Goal: Task Accomplishment & Management: Use online tool/utility

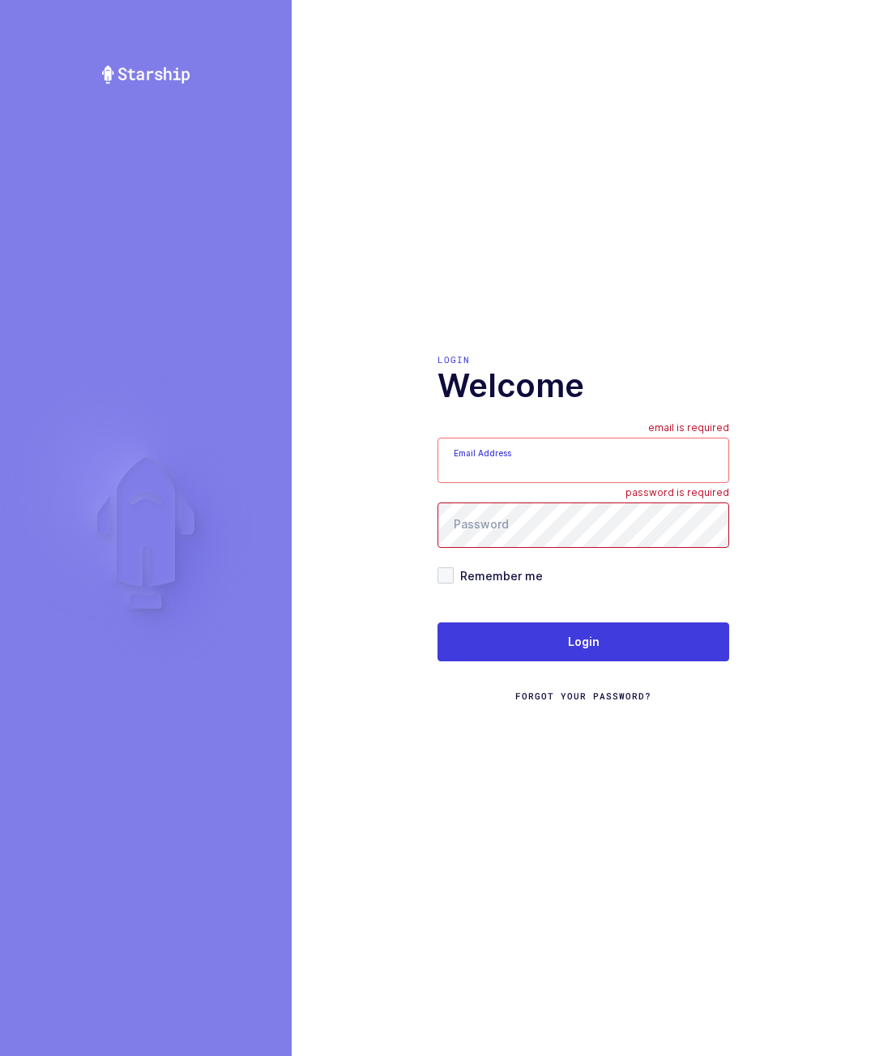
type input "[PERSON_NAME][EMAIL_ADDRESS][DOMAIN_NAME]"
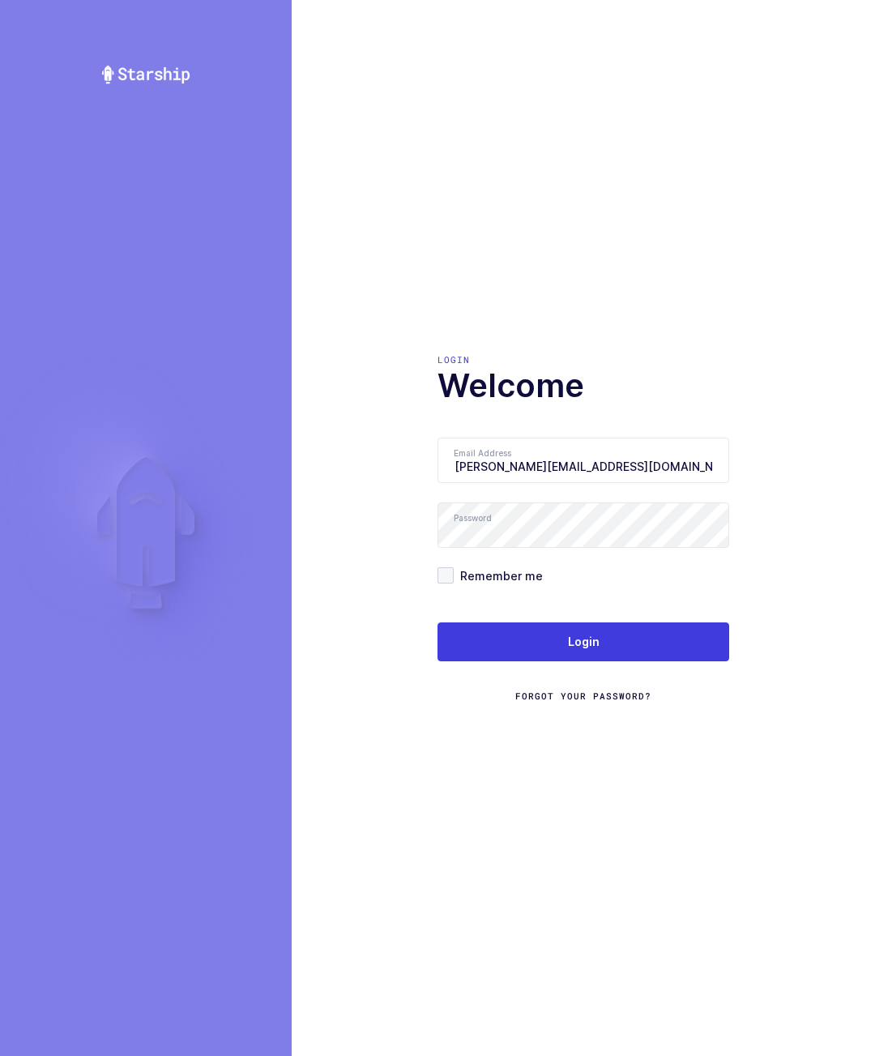
click at [658, 661] on button "Login" at bounding box center [584, 641] width 292 height 39
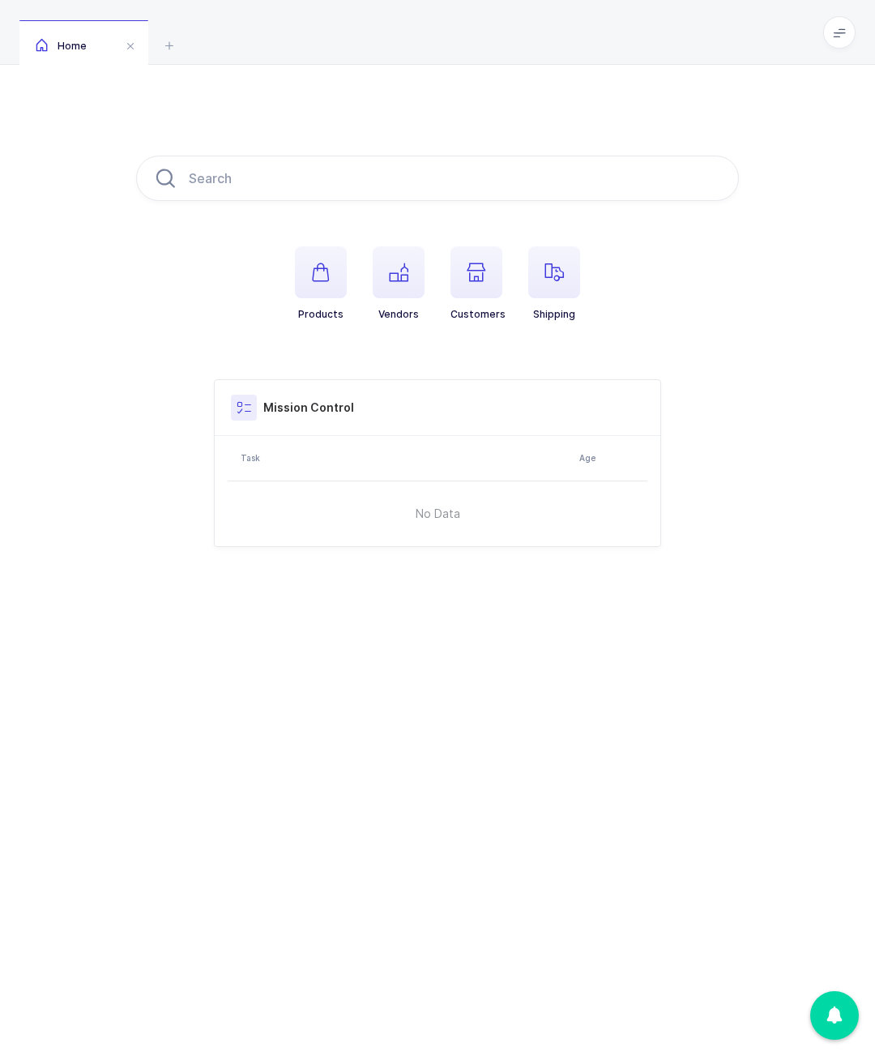
click at [837, 48] on span at bounding box center [839, 32] width 32 height 32
click at [791, 134] on li "Warehouse" at bounding box center [779, 140] width 121 height 13
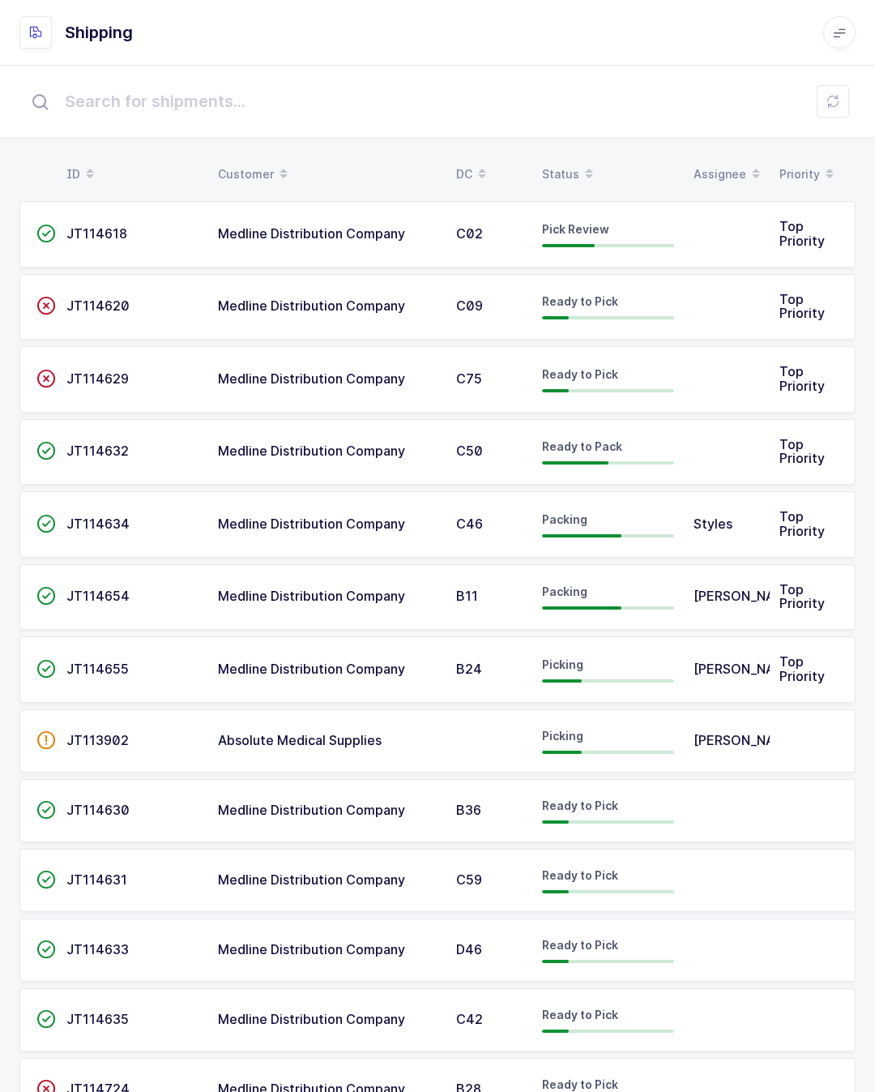
click at [738, 231] on td at bounding box center [727, 234] width 86 height 66
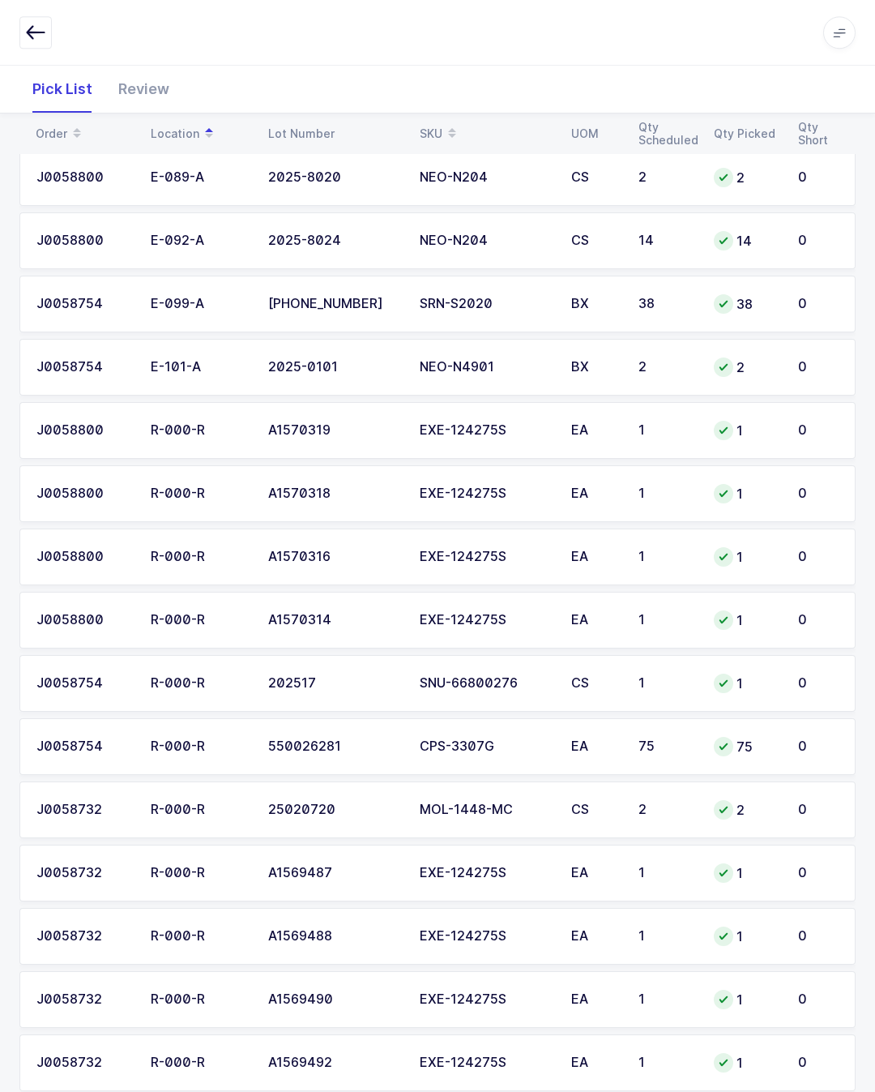
scroll to position [1062, 0]
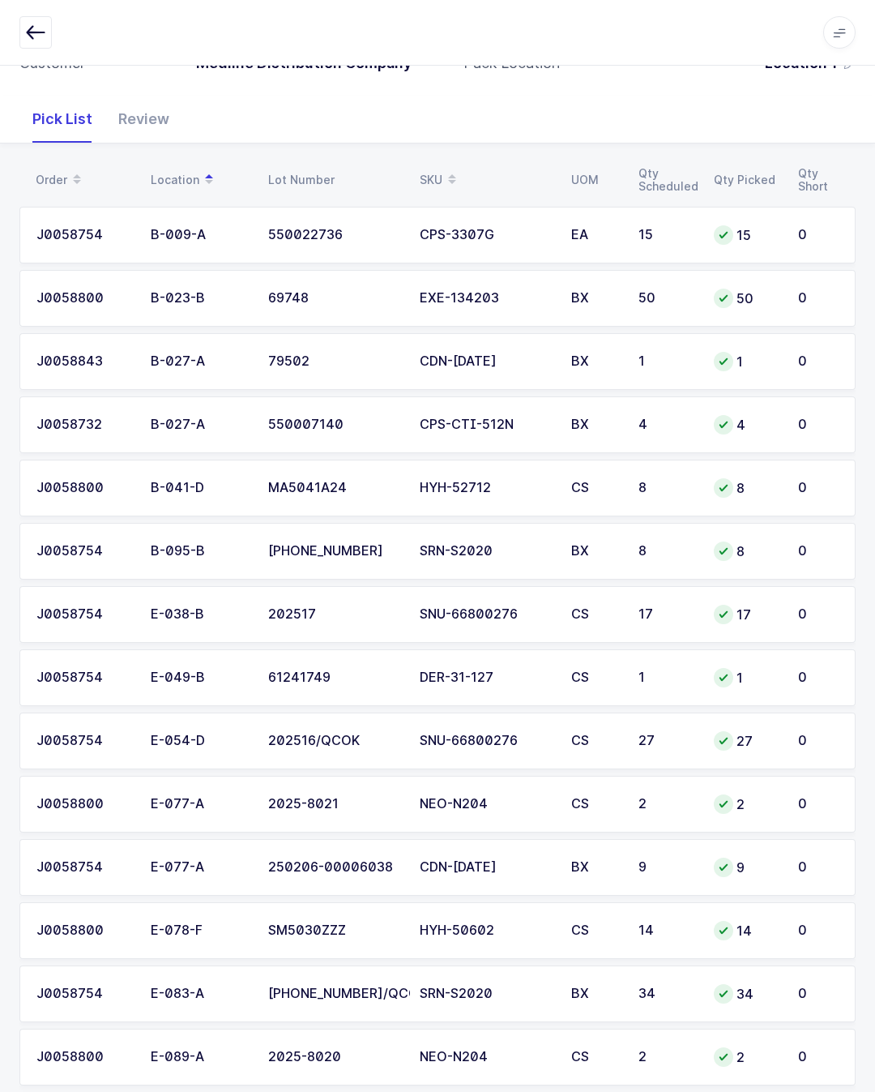
click at [33, 41] on icon "button" at bounding box center [35, 32] width 19 height 19
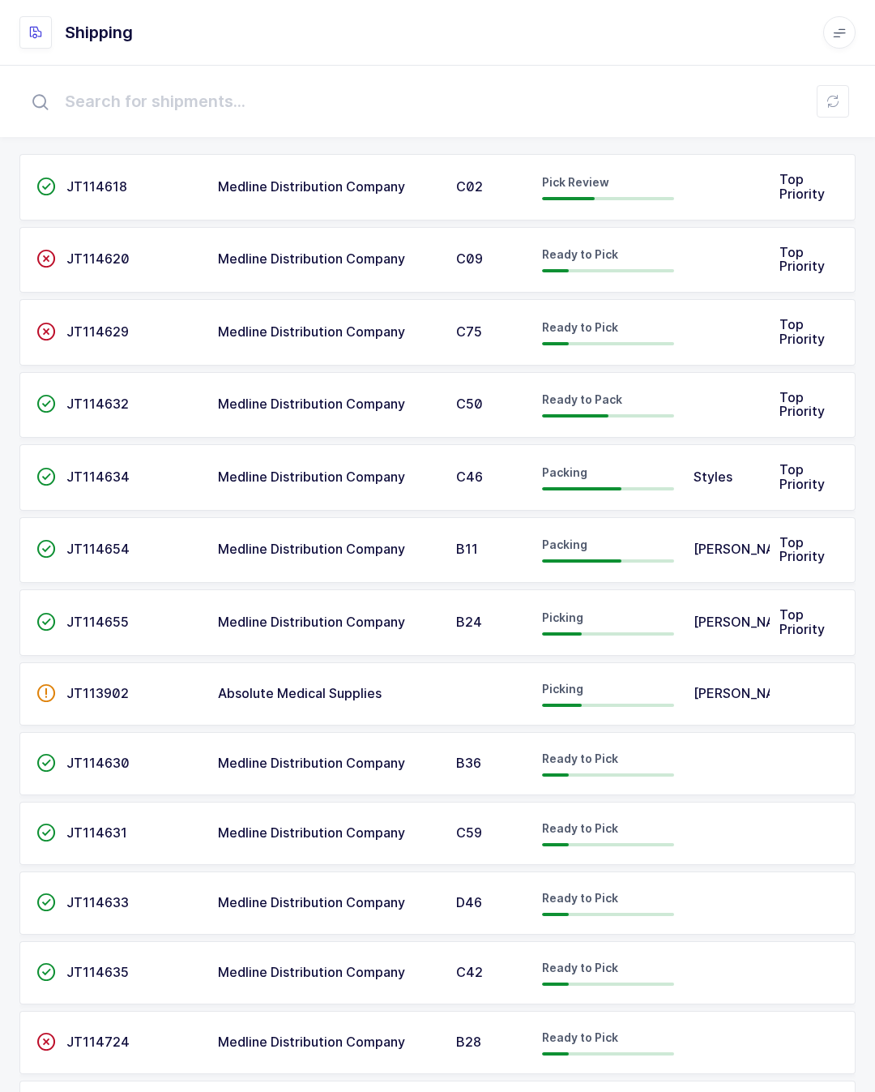
scroll to position [47, 0]
click at [743, 171] on td at bounding box center [727, 187] width 86 height 66
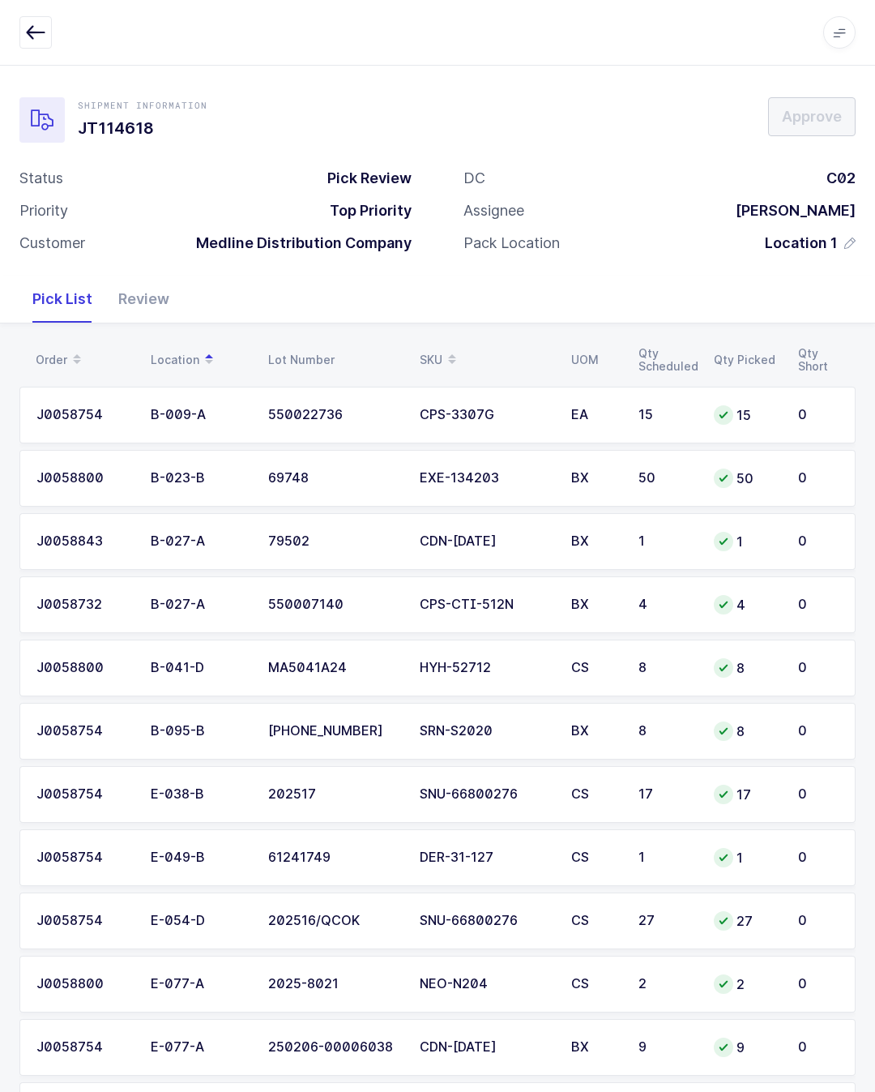
click at [114, 283] on div "Review" at bounding box center [143, 299] width 77 height 47
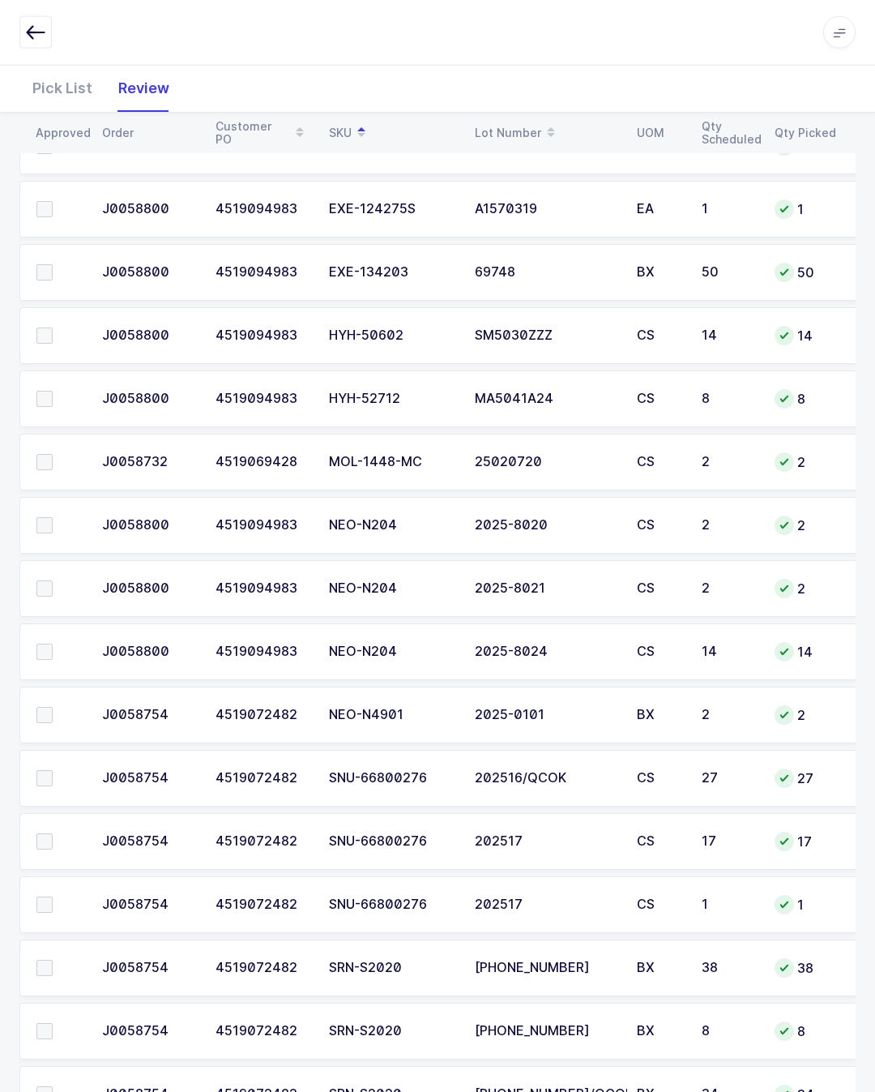
scroll to position [1945, 0]
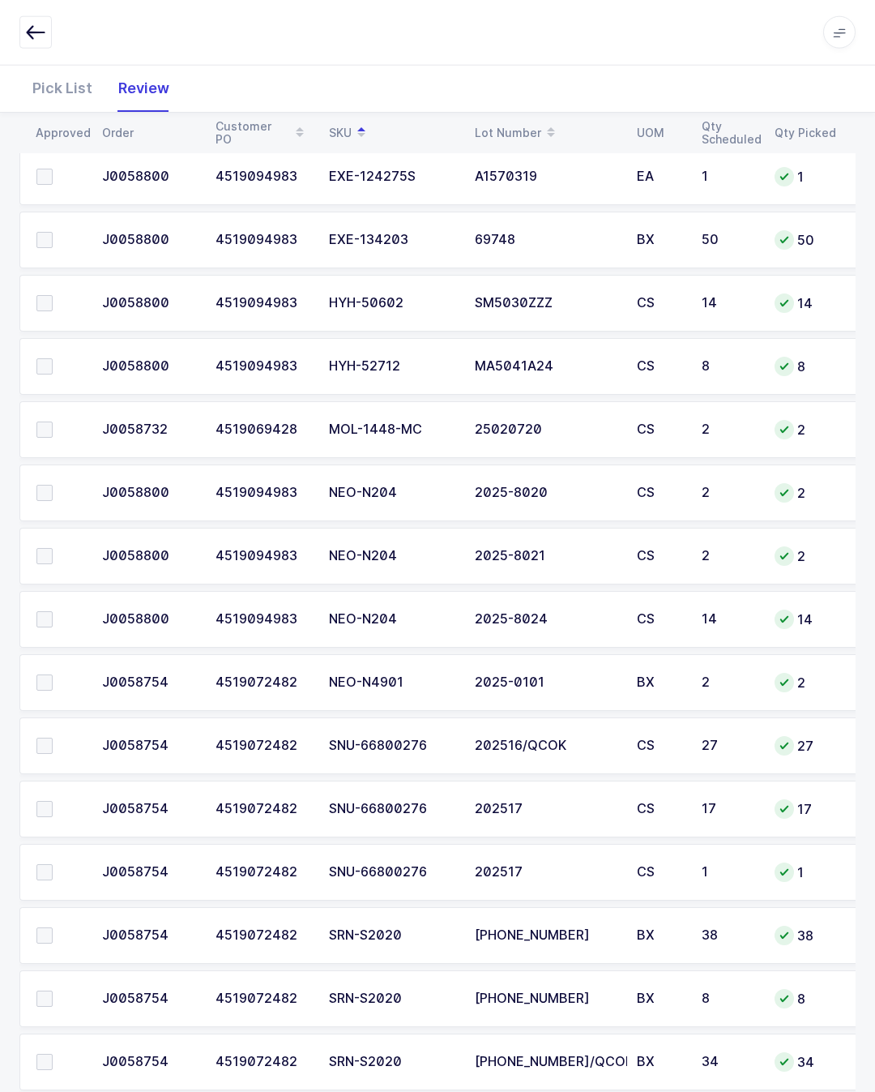
click at [45, 421] on span at bounding box center [44, 429] width 16 height 16
click at [53, 421] on input "checkbox" at bounding box center [53, 421] width 0 height 0
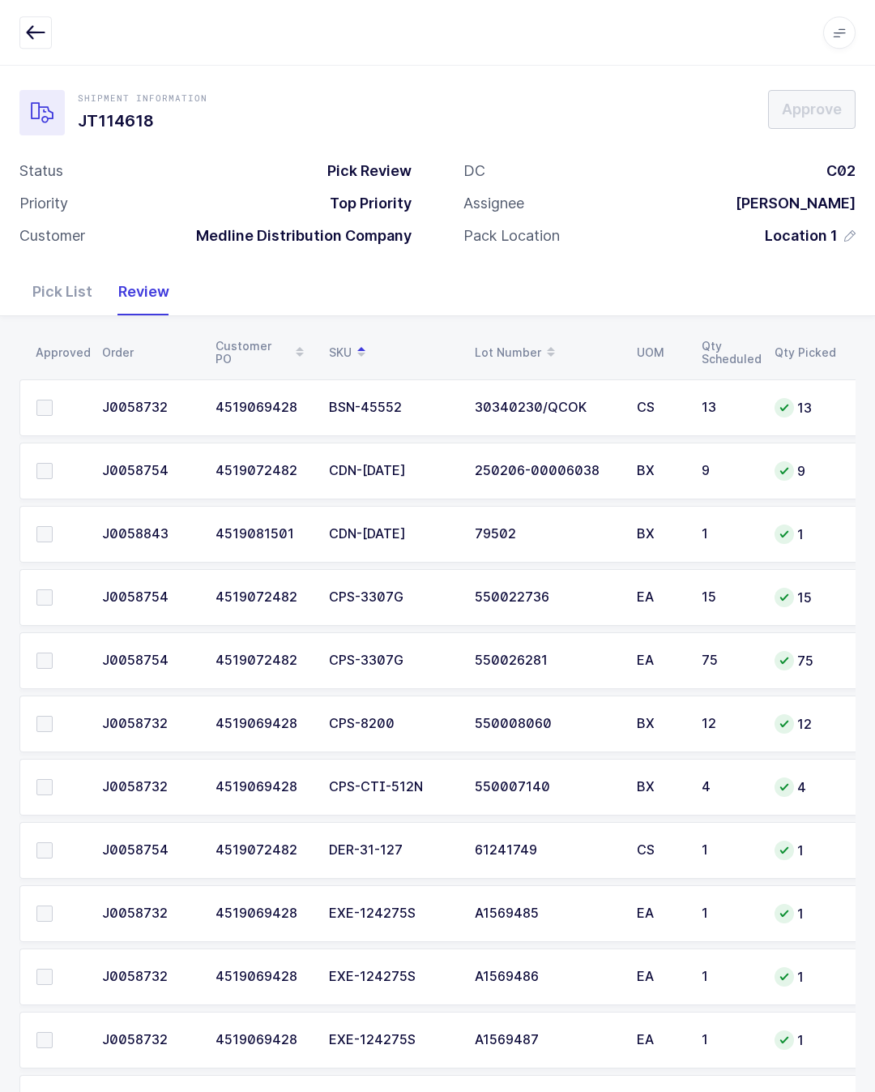
scroll to position [0, 0]
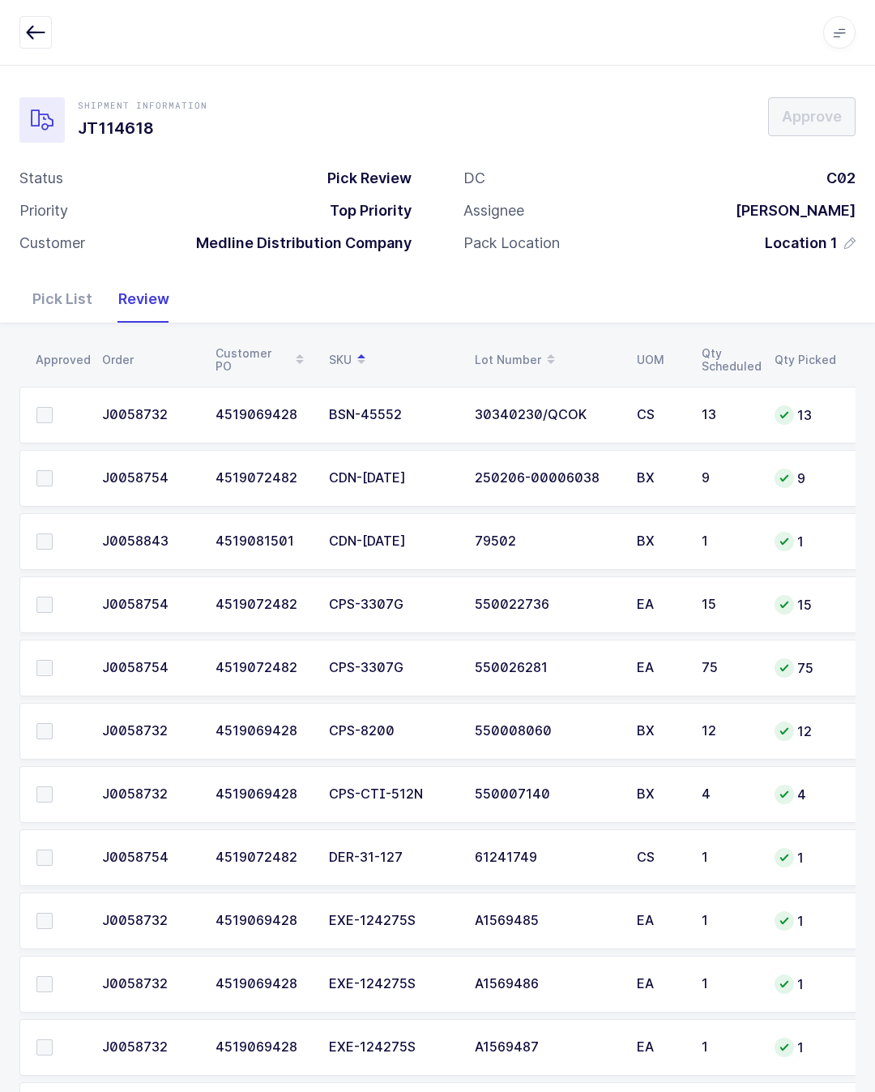
click at [66, 411] on label at bounding box center [59, 415] width 46 height 16
click at [53, 407] on input "checkbox" at bounding box center [53, 407] width 0 height 0
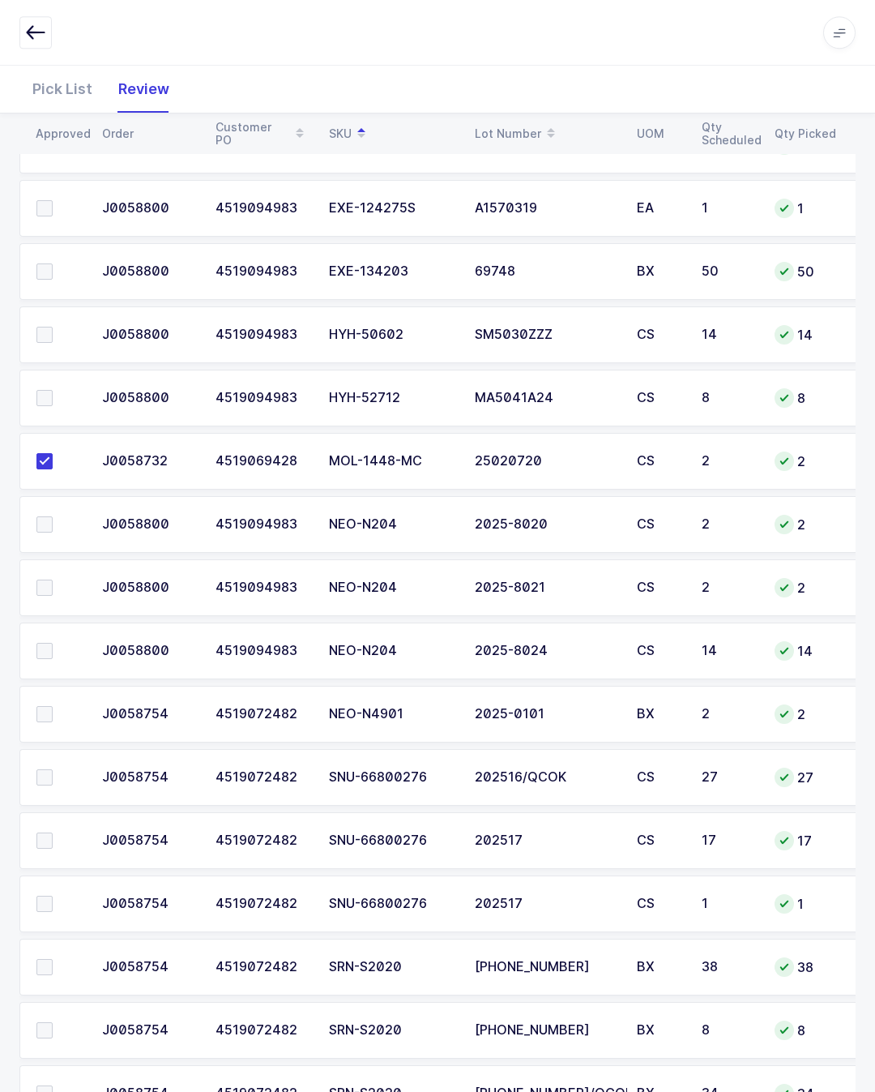
scroll to position [1945, 0]
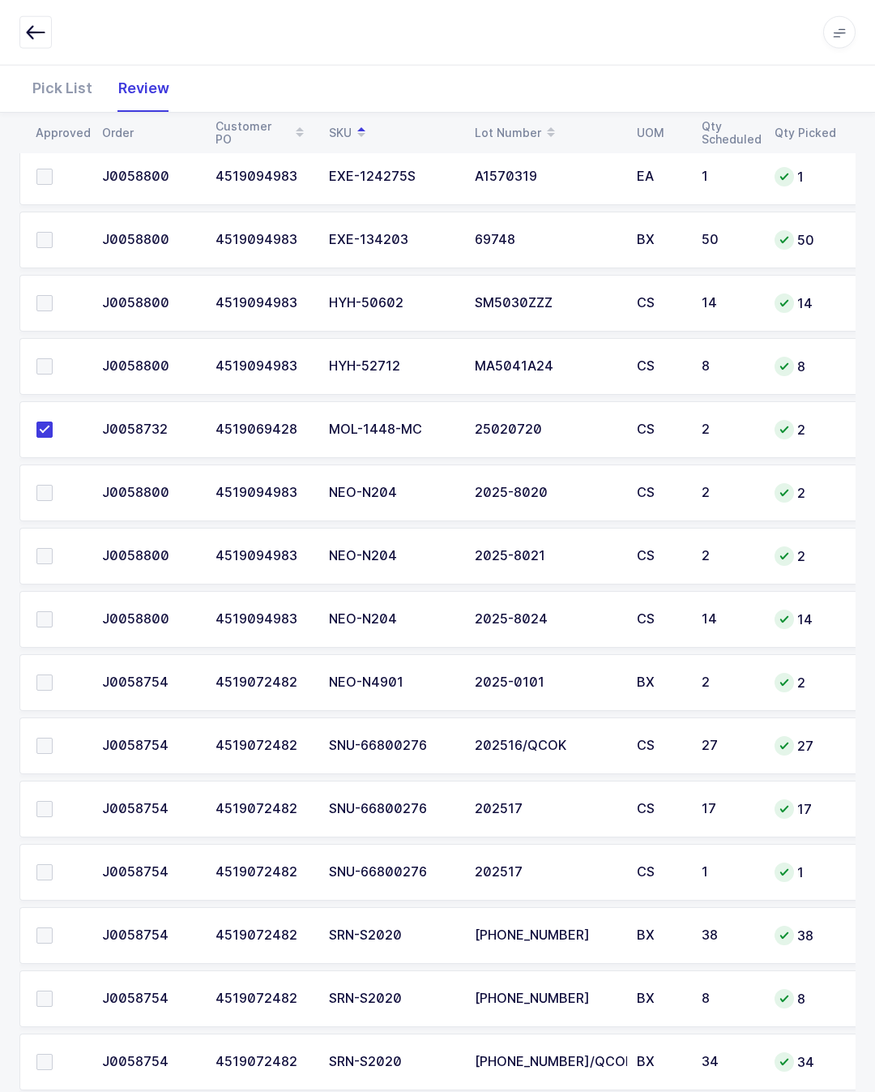
click at [49, 794] on td at bounding box center [55, 808] width 73 height 57
click at [49, 864] on span at bounding box center [44, 872] width 16 height 16
click at [53, 864] on input "checkbox" at bounding box center [53, 864] width 0 height 0
click at [44, 812] on span at bounding box center [44, 809] width 16 height 16
click at [53, 801] on input "checkbox" at bounding box center [53, 801] width 0 height 0
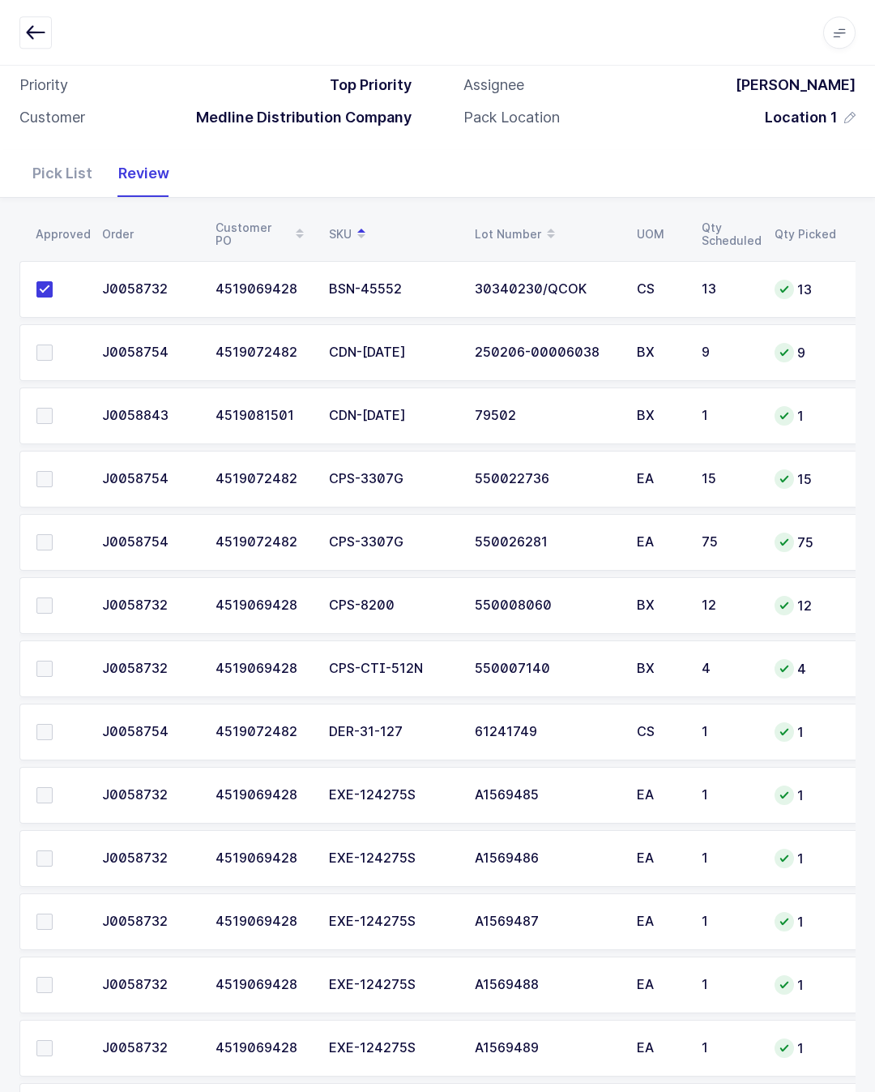
scroll to position [115, 0]
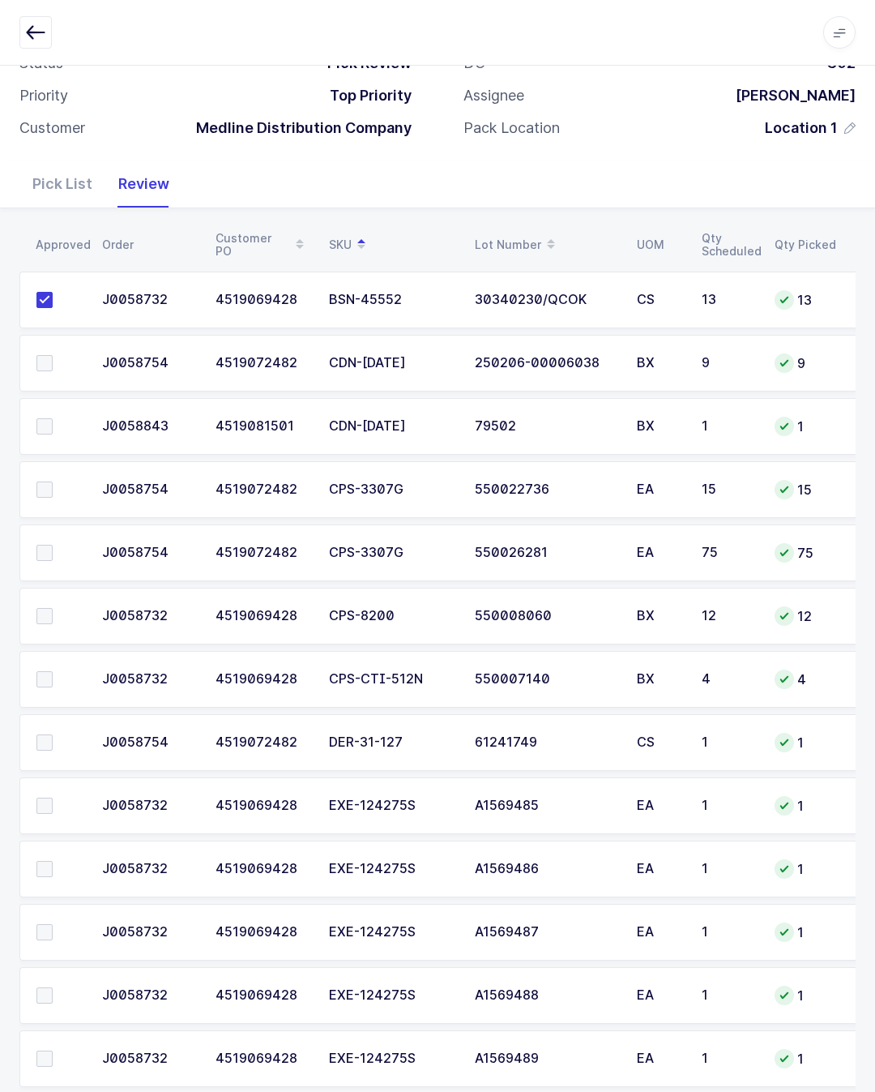
click at [59, 609] on label at bounding box center [59, 616] width 46 height 16
click at [53, 608] on input "checkbox" at bounding box center [53, 608] width 0 height 0
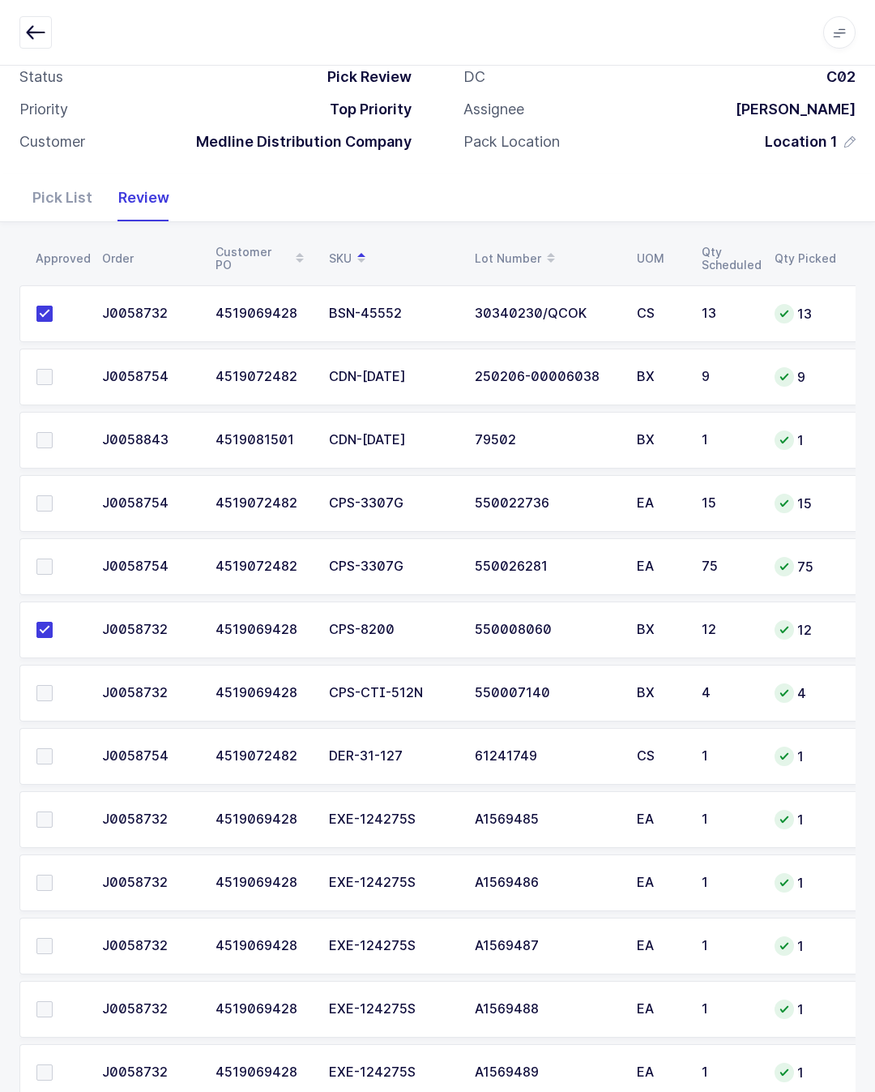
scroll to position [98, 0]
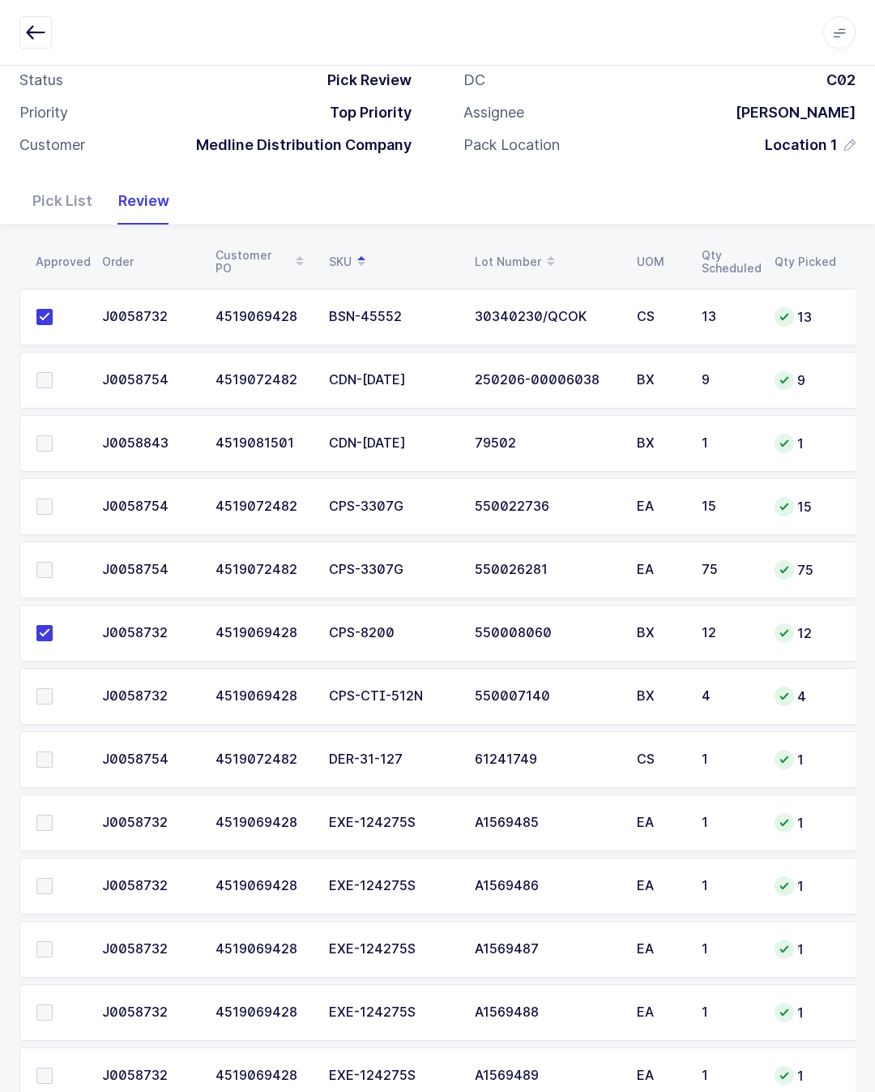
click at [36, 575] on td at bounding box center [55, 569] width 73 height 57
click at [62, 571] on label at bounding box center [59, 570] width 46 height 16
click at [53, 562] on input "checkbox" at bounding box center [53, 562] width 0 height 0
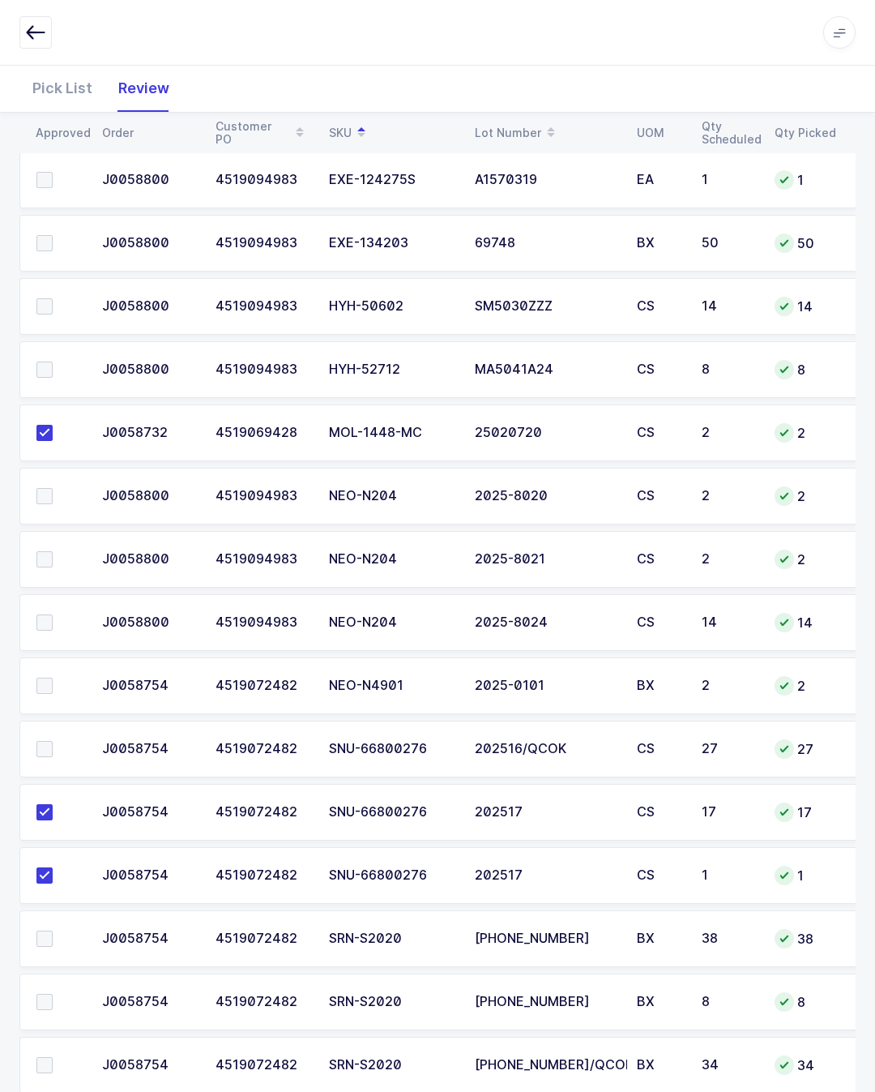
scroll to position [1945, 0]
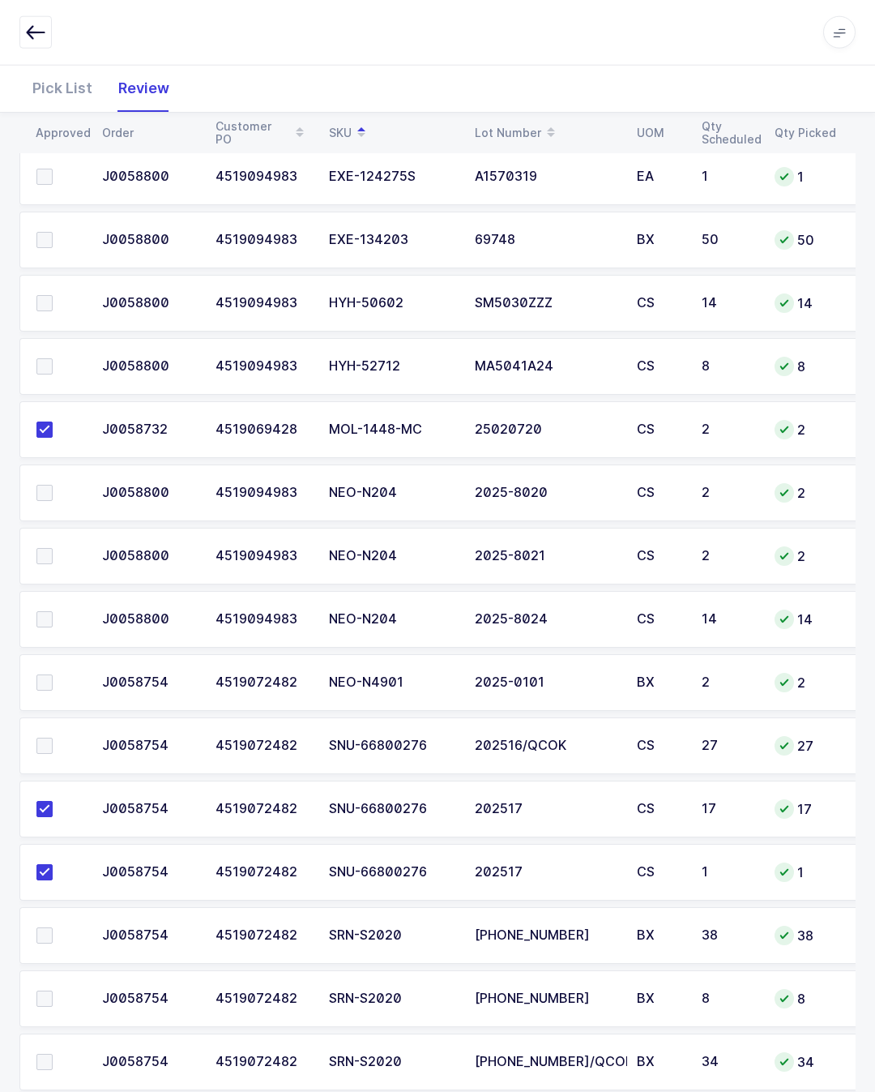
click at [51, 992] on span at bounding box center [44, 998] width 16 height 16
click at [53, 990] on input "checkbox" at bounding box center [53, 990] width 0 height 0
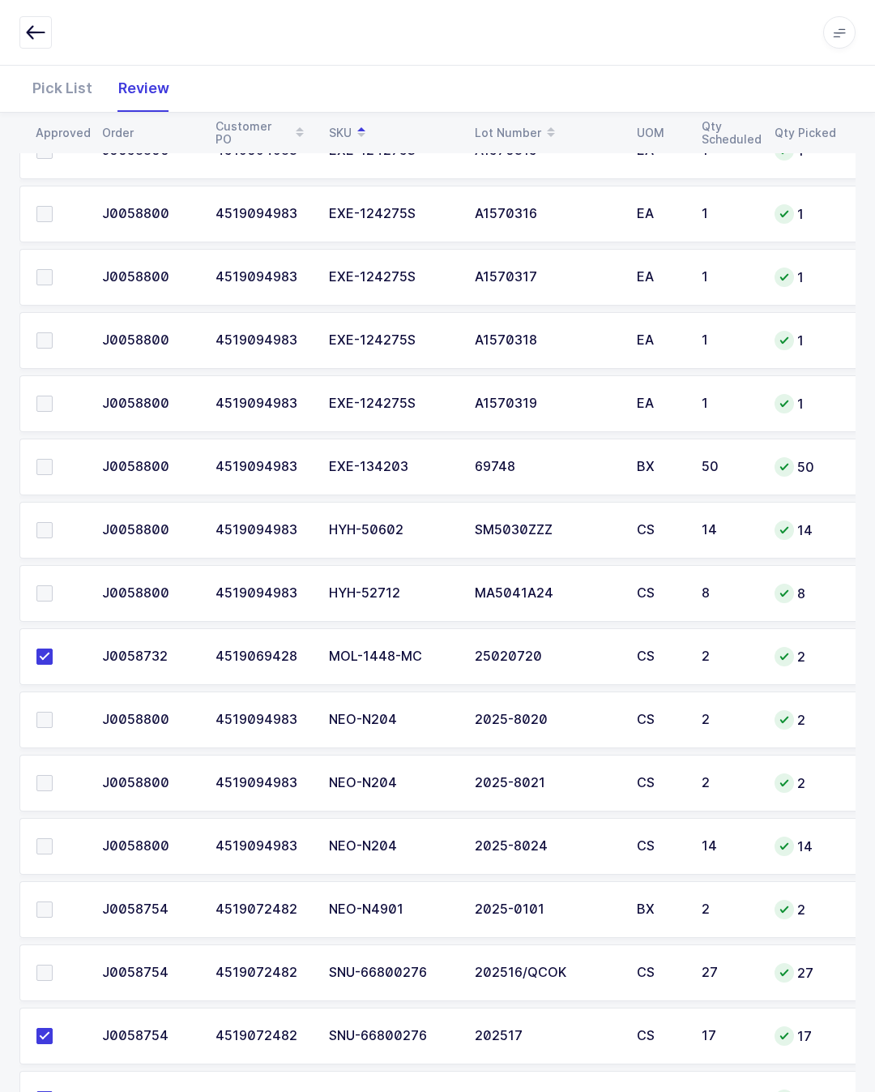
scroll to position [1718, 0]
click at [46, 528] on span at bounding box center [44, 530] width 16 height 16
click at [53, 522] on input "checkbox" at bounding box center [53, 522] width 0 height 0
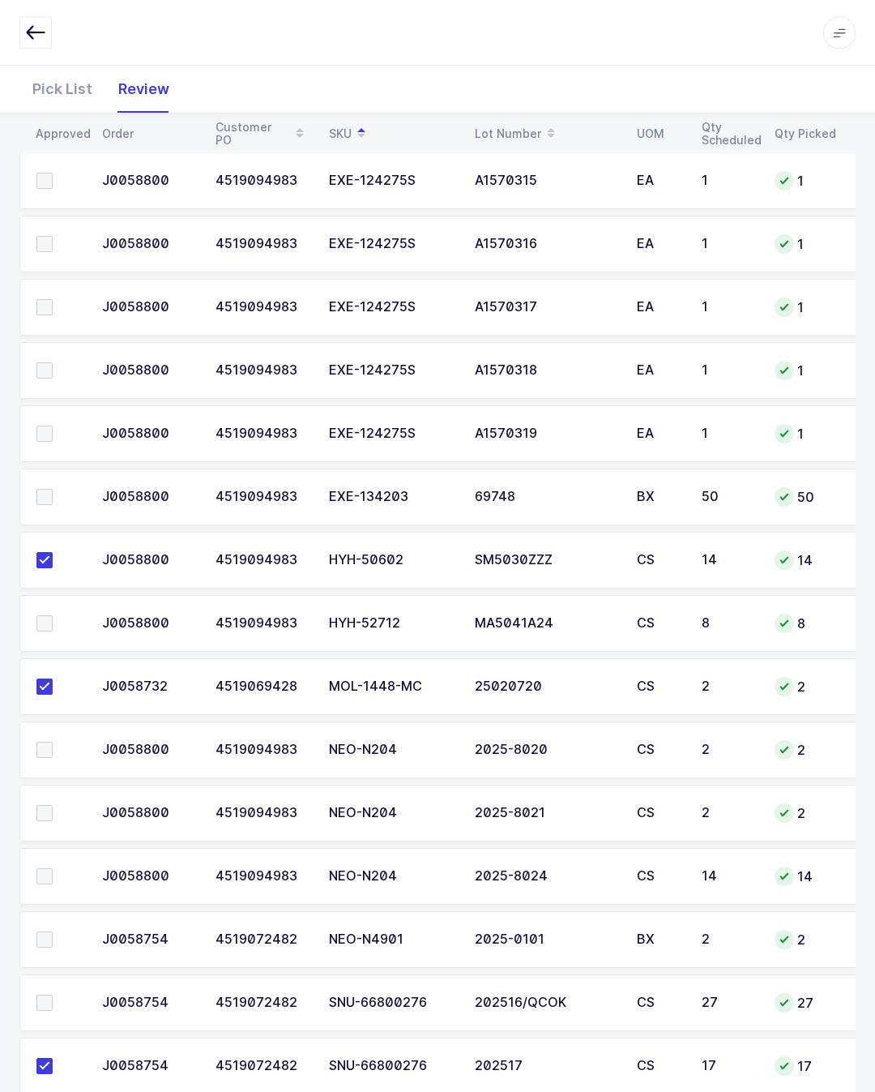
scroll to position [1689, 0]
click at [51, 623] on span at bounding box center [44, 622] width 16 height 16
click at [53, 614] on input "checkbox" at bounding box center [53, 614] width 0 height 0
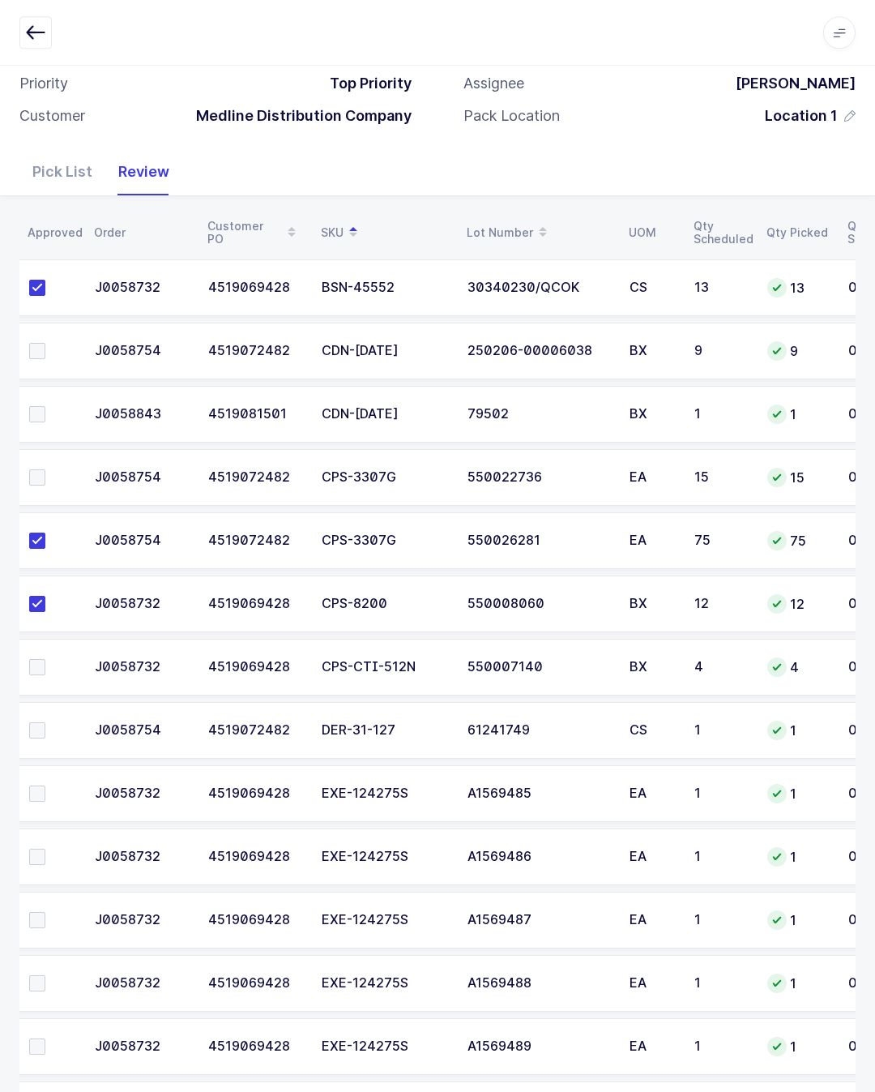
scroll to position [0, 8]
click at [42, 413] on span at bounding box center [36, 414] width 16 height 16
click at [45, 406] on input "checkbox" at bounding box center [45, 406] width 0 height 0
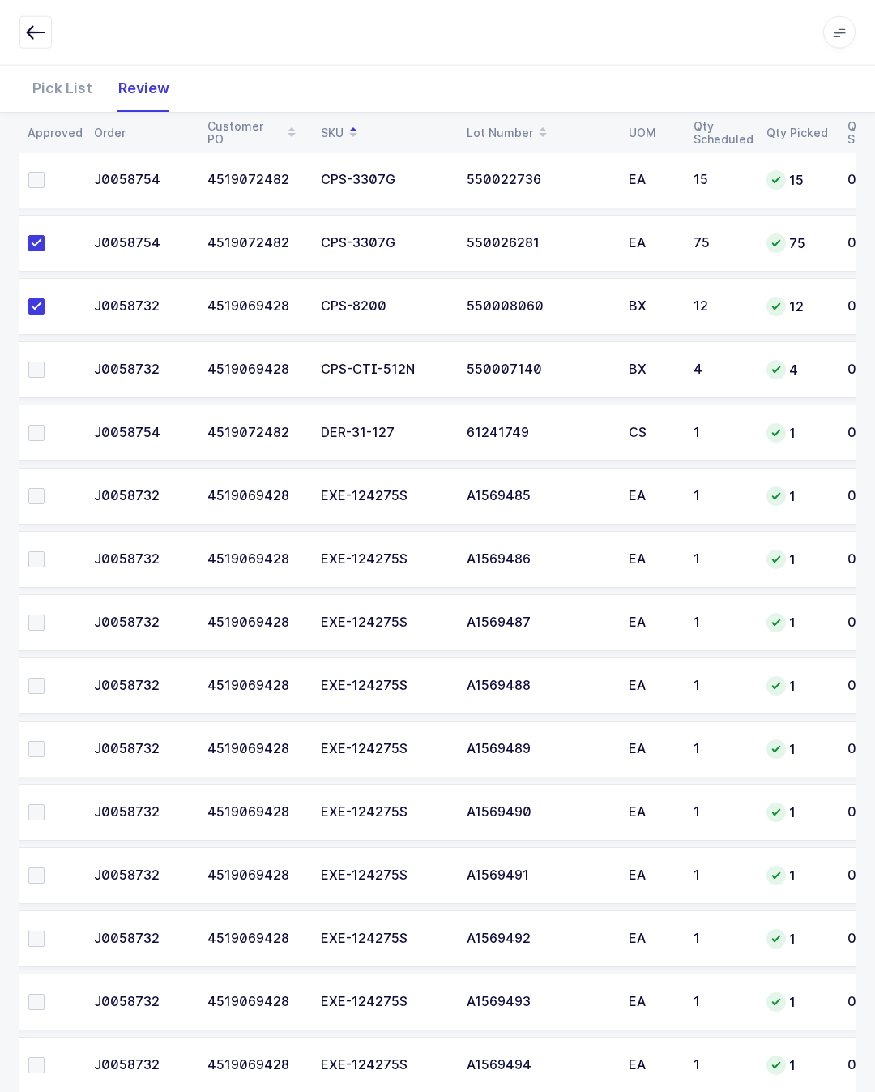
scroll to position [434, 0]
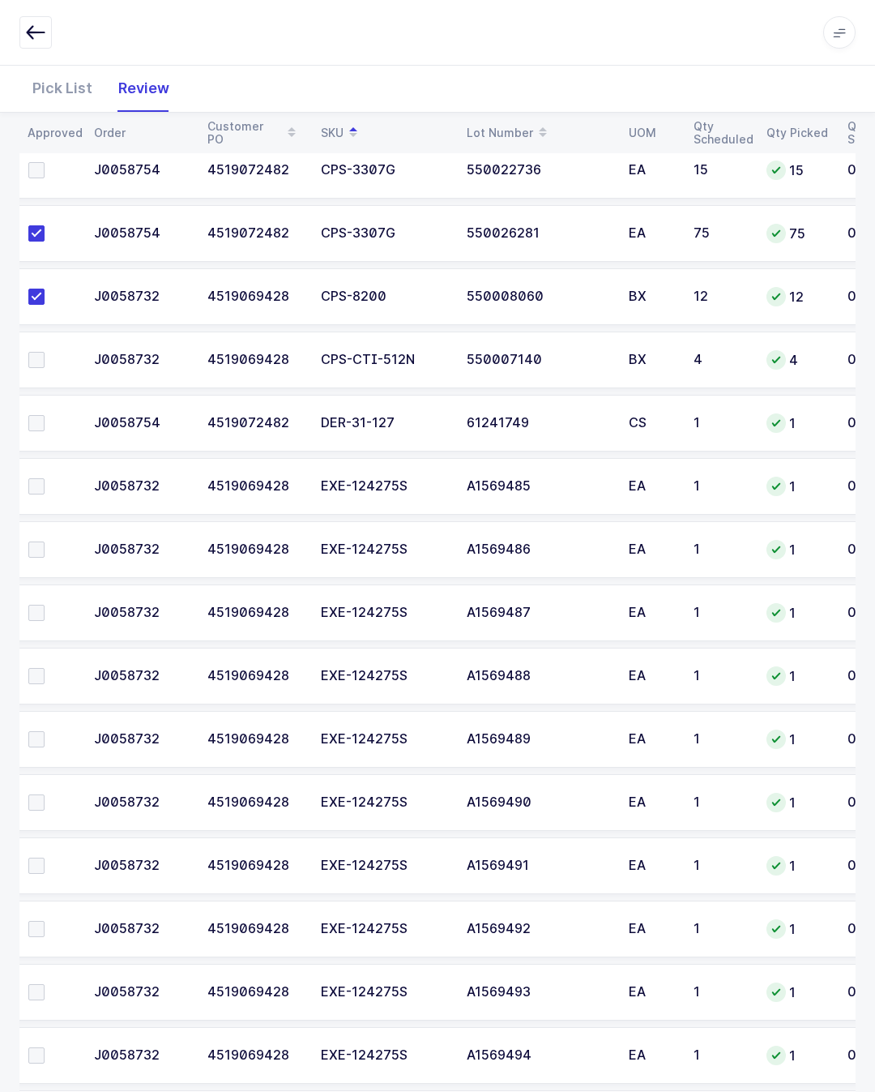
click at [41, 361] on span at bounding box center [36, 360] width 16 height 16
click at [45, 352] on input "checkbox" at bounding box center [45, 352] width 0 height 0
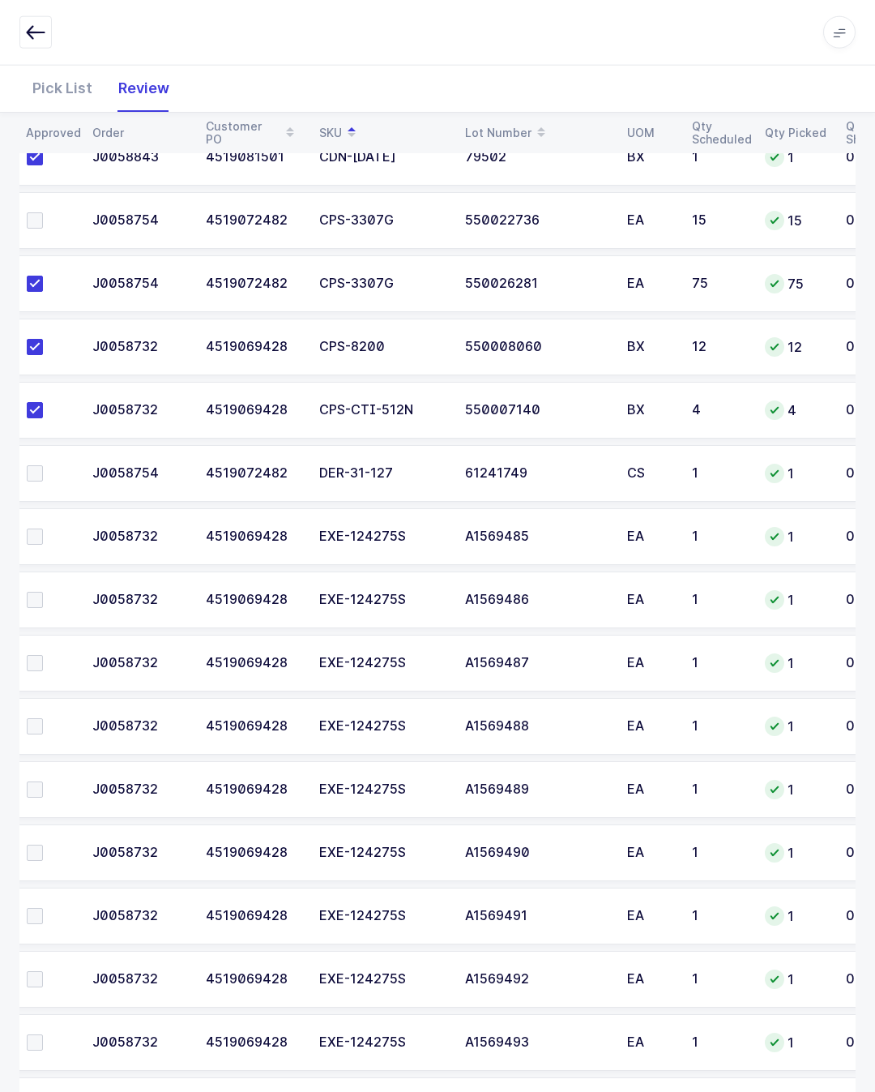
scroll to position [0, 3]
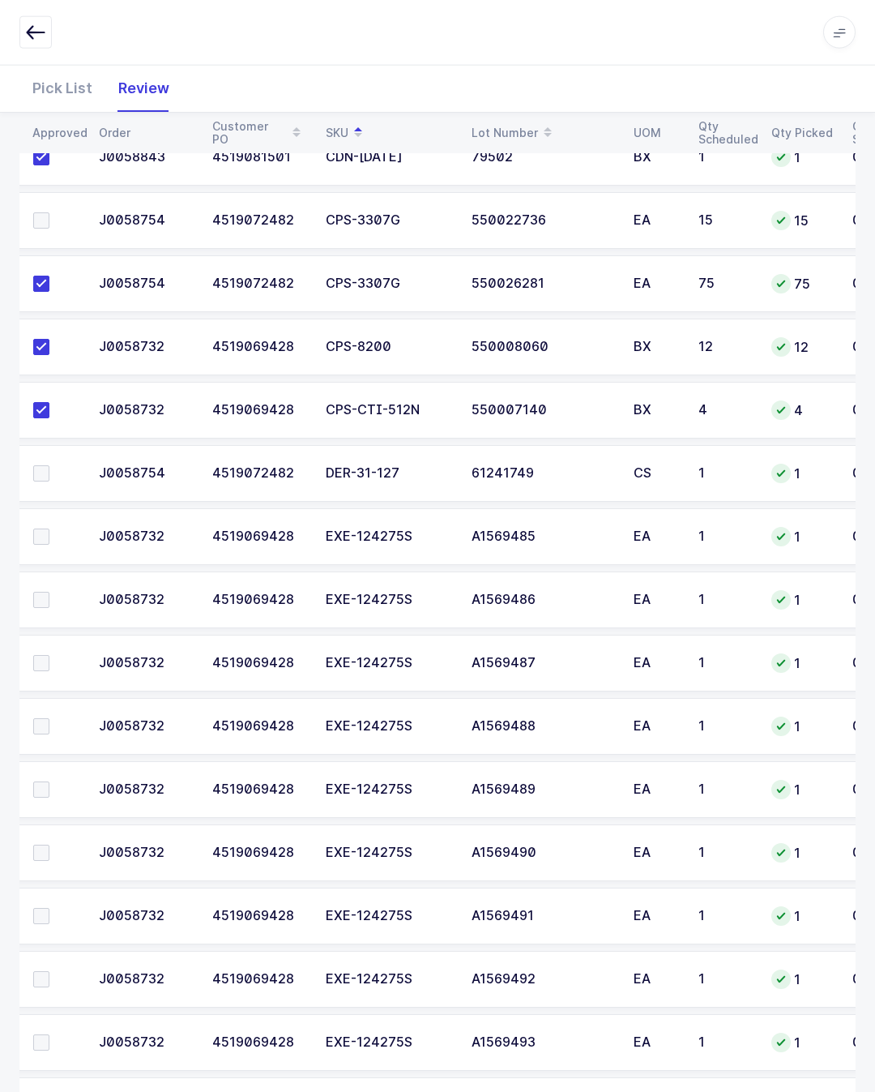
click at [37, 205] on td at bounding box center [52, 220] width 73 height 57
click at [30, 224] on td at bounding box center [52, 220] width 73 height 57
click at [51, 224] on label at bounding box center [56, 220] width 46 height 16
click at [49, 212] on input "checkbox" at bounding box center [49, 212] width 0 height 0
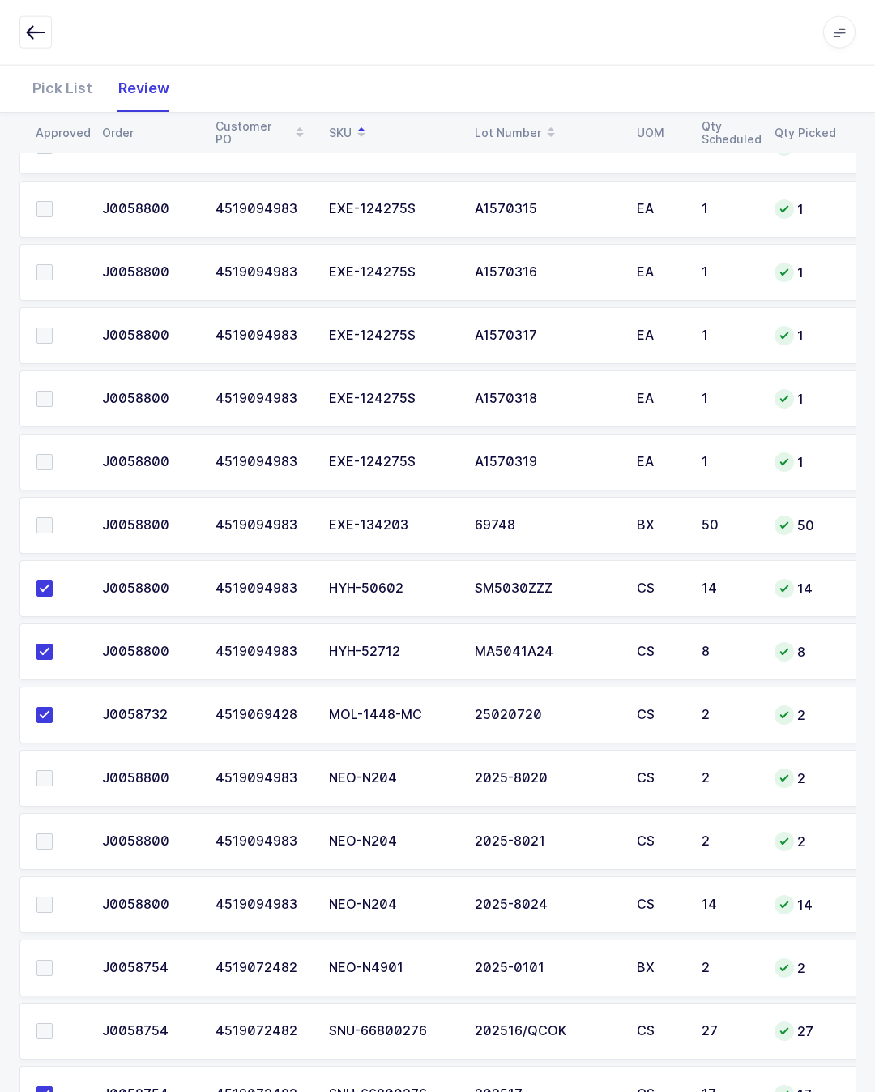
scroll to position [1945, 0]
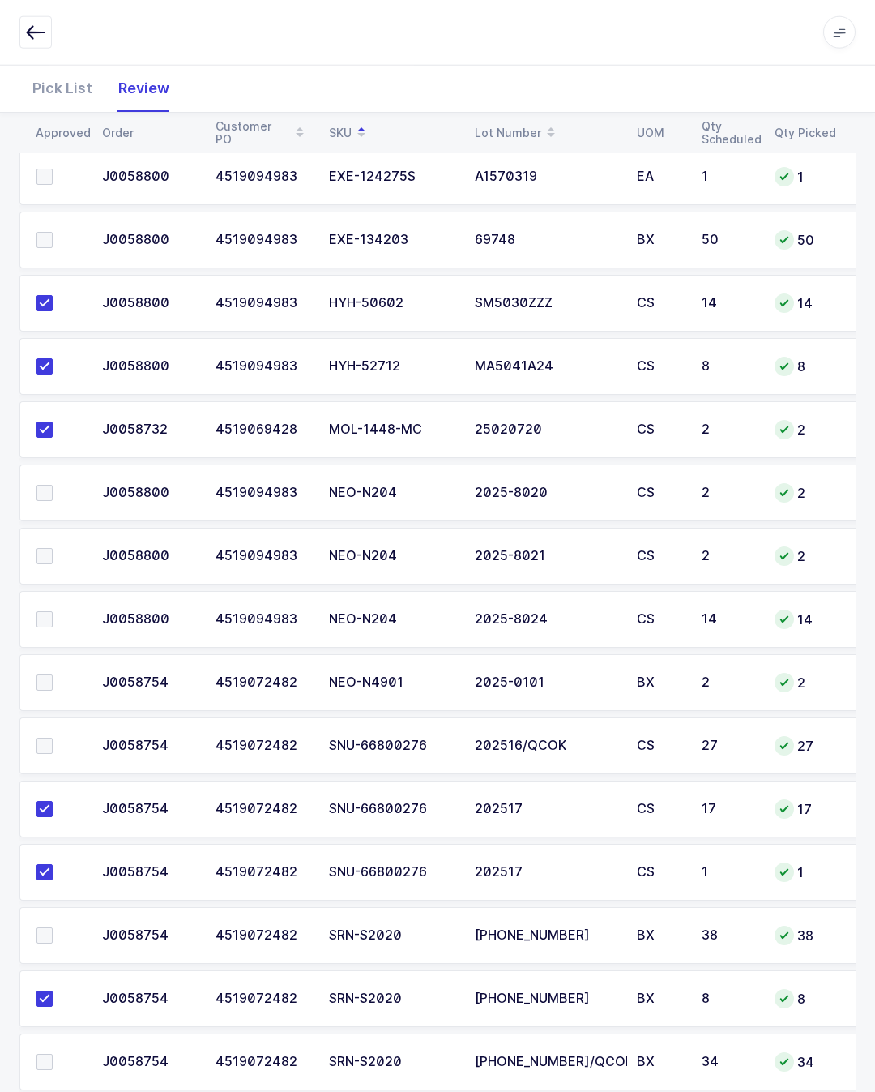
click at [64, 737] on label at bounding box center [59, 745] width 46 height 16
click at [53, 737] on input "checkbox" at bounding box center [53, 737] width 0 height 0
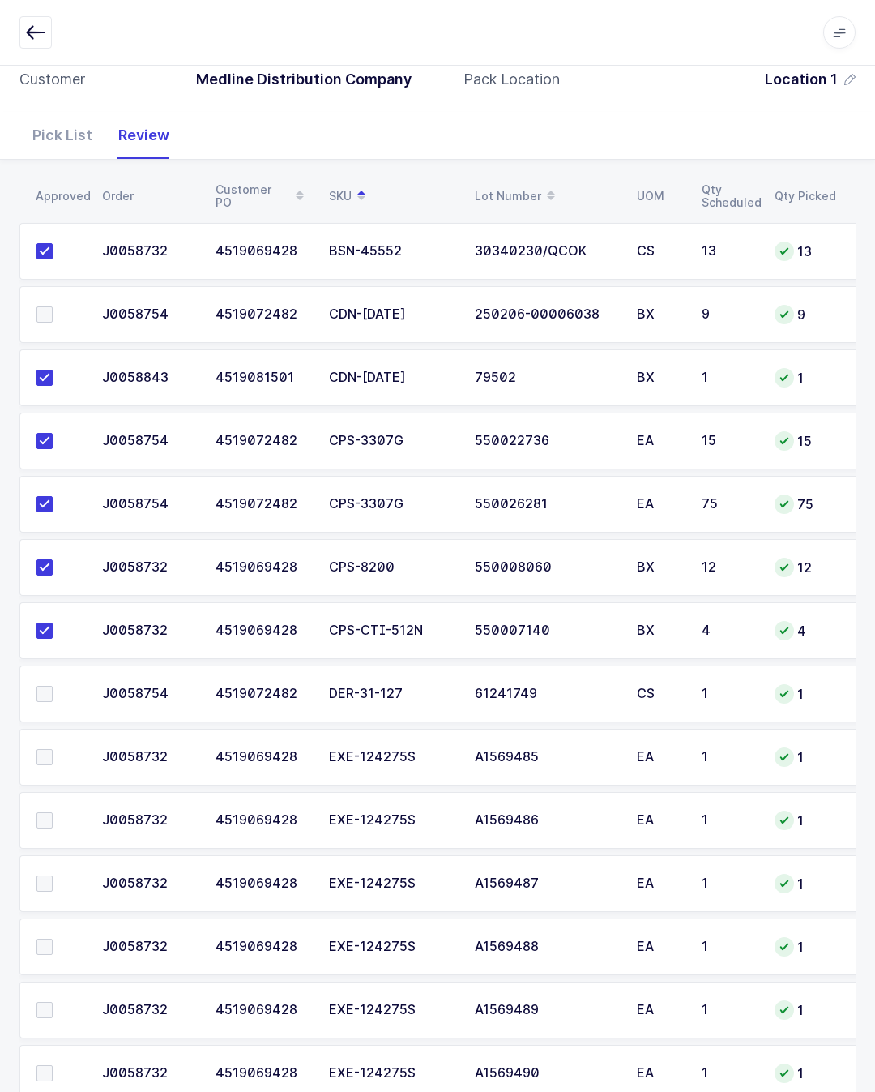
scroll to position [163, 0]
click at [51, 691] on span at bounding box center [44, 694] width 16 height 16
click at [53, 686] on input "checkbox" at bounding box center [53, 686] width 0 height 0
click at [47, 756] on span at bounding box center [44, 758] width 16 height 16
click at [53, 750] on input "checkbox" at bounding box center [53, 750] width 0 height 0
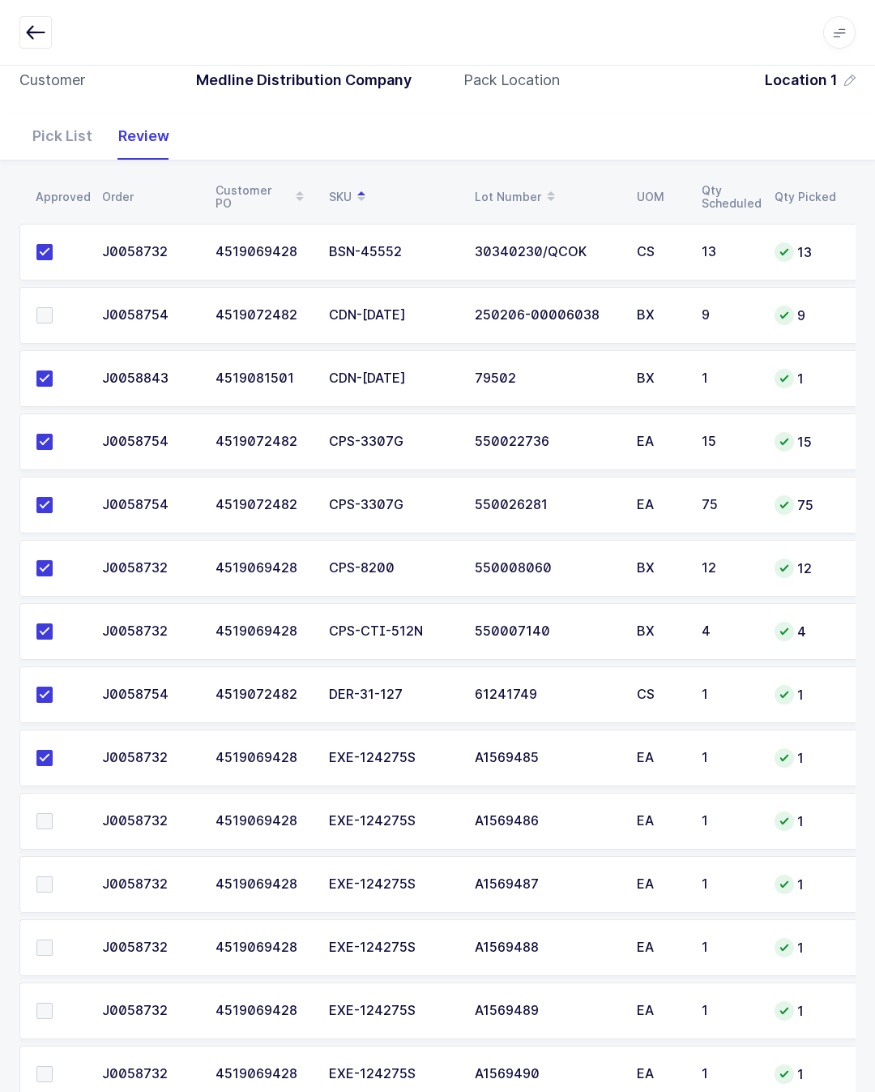
click at [36, 823] on span at bounding box center [44, 821] width 16 height 16
click at [53, 813] on input "checkbox" at bounding box center [53, 813] width 0 height 0
click at [50, 876] on span at bounding box center [44, 884] width 16 height 16
click at [53, 876] on input "checkbox" at bounding box center [53, 876] width 0 height 0
click at [45, 943] on span at bounding box center [44, 947] width 16 height 16
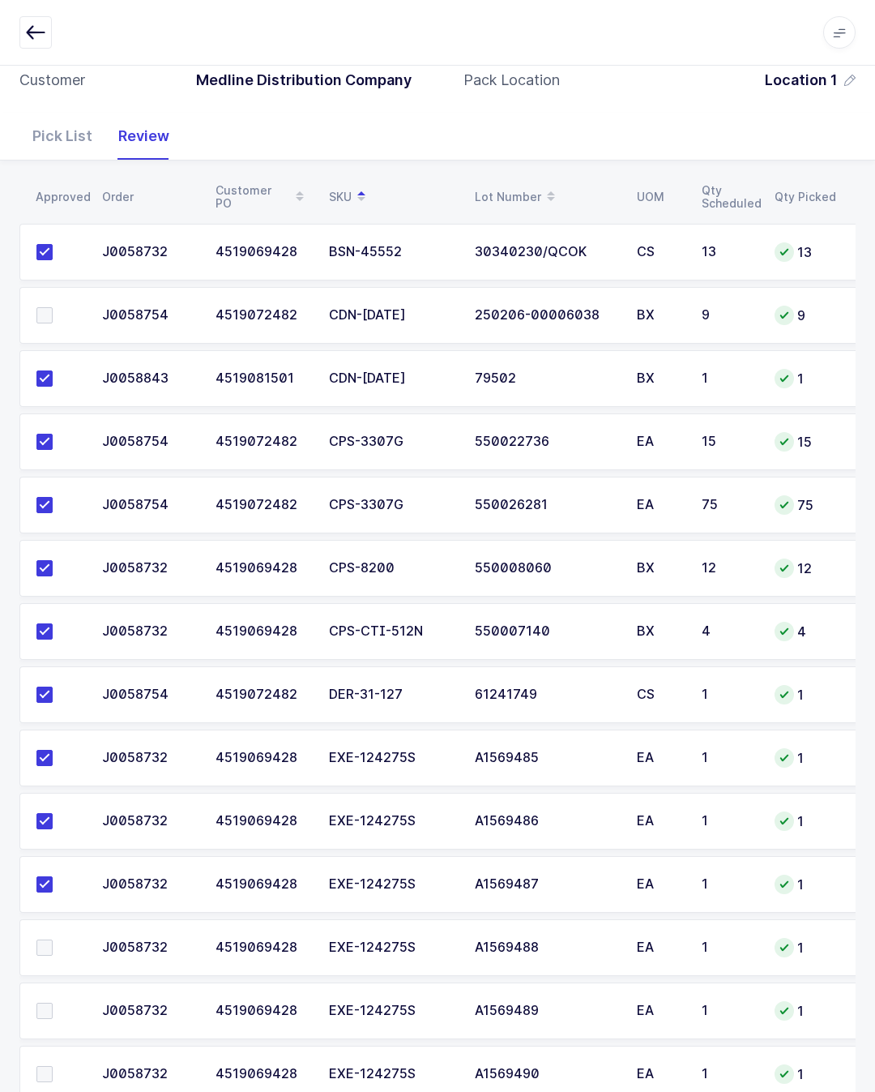
click at [53, 939] on input "checkbox" at bounding box center [53, 939] width 0 height 0
click at [38, 1009] on span at bounding box center [44, 1010] width 16 height 16
click at [53, 1002] on input "checkbox" at bounding box center [53, 1002] width 0 height 0
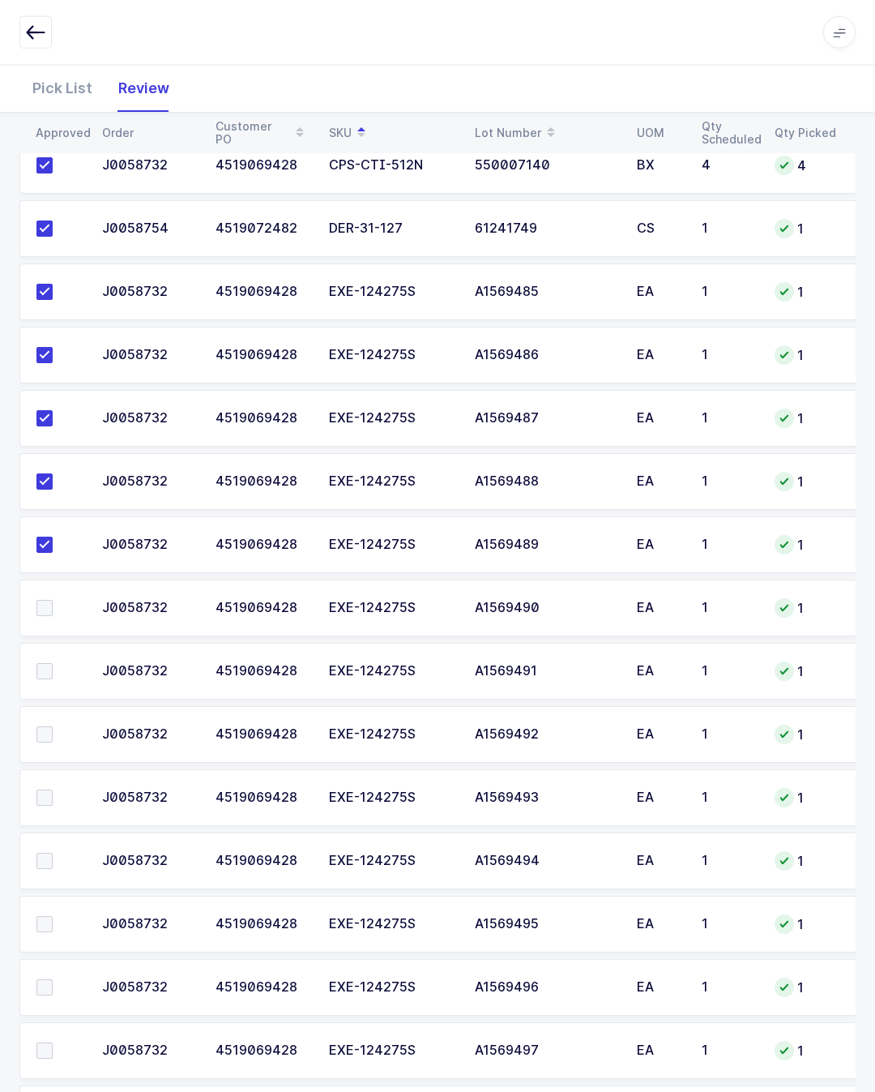
scroll to position [632, 0]
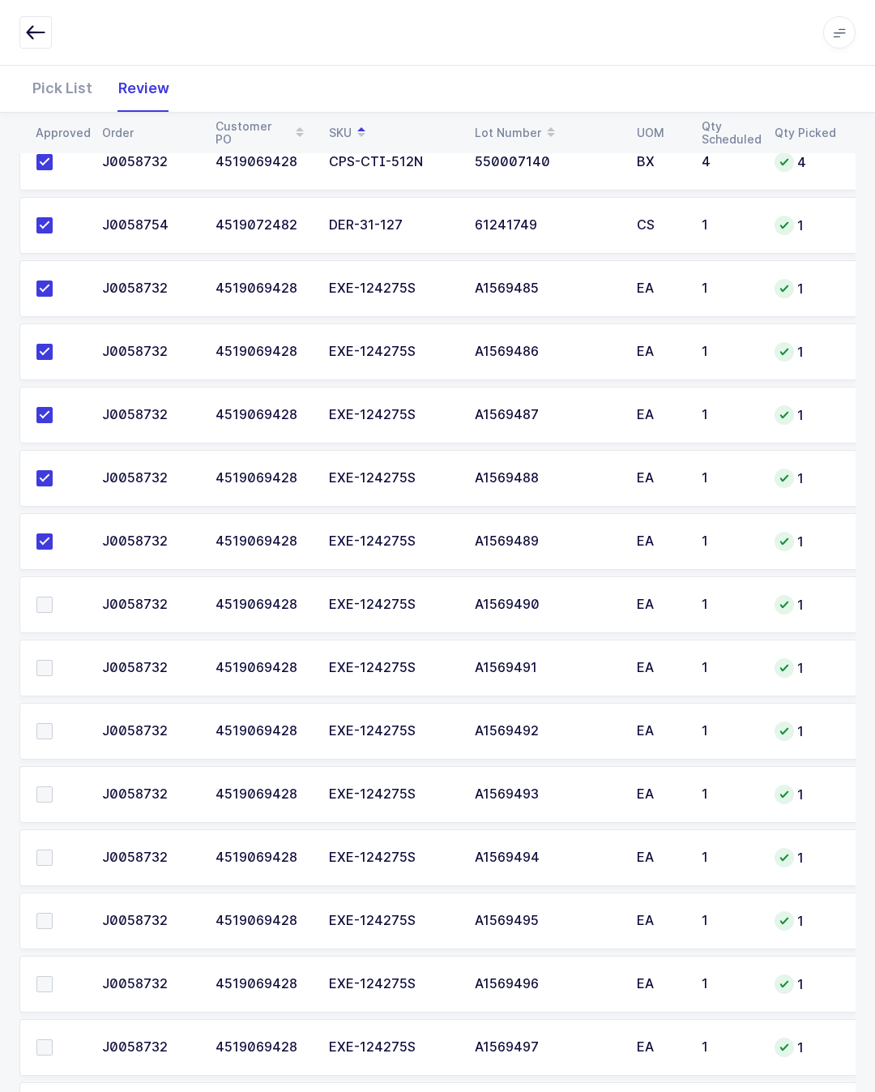
click at [53, 605] on label at bounding box center [59, 604] width 46 height 16
click at [53, 596] on input "checkbox" at bounding box center [53, 596] width 0 height 0
click at [46, 660] on span at bounding box center [44, 668] width 16 height 16
click at [53, 660] on input "checkbox" at bounding box center [53, 660] width 0 height 0
click at [43, 724] on span at bounding box center [44, 731] width 16 height 16
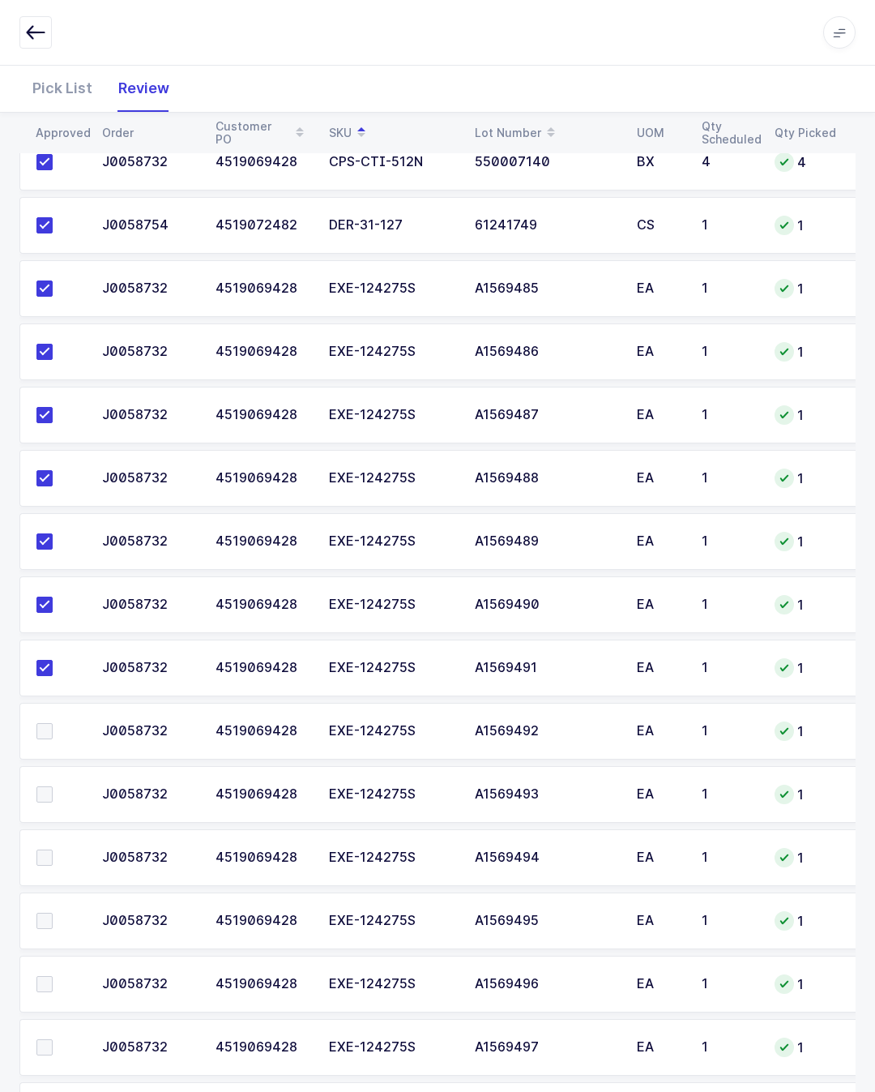
click at [53, 723] on input "checkbox" at bounding box center [53, 723] width 0 height 0
click at [42, 774] on td at bounding box center [55, 794] width 73 height 57
click at [38, 789] on span at bounding box center [44, 794] width 16 height 16
click at [53, 786] on input "checkbox" at bounding box center [53, 786] width 0 height 0
click at [51, 861] on span at bounding box center [44, 857] width 16 height 16
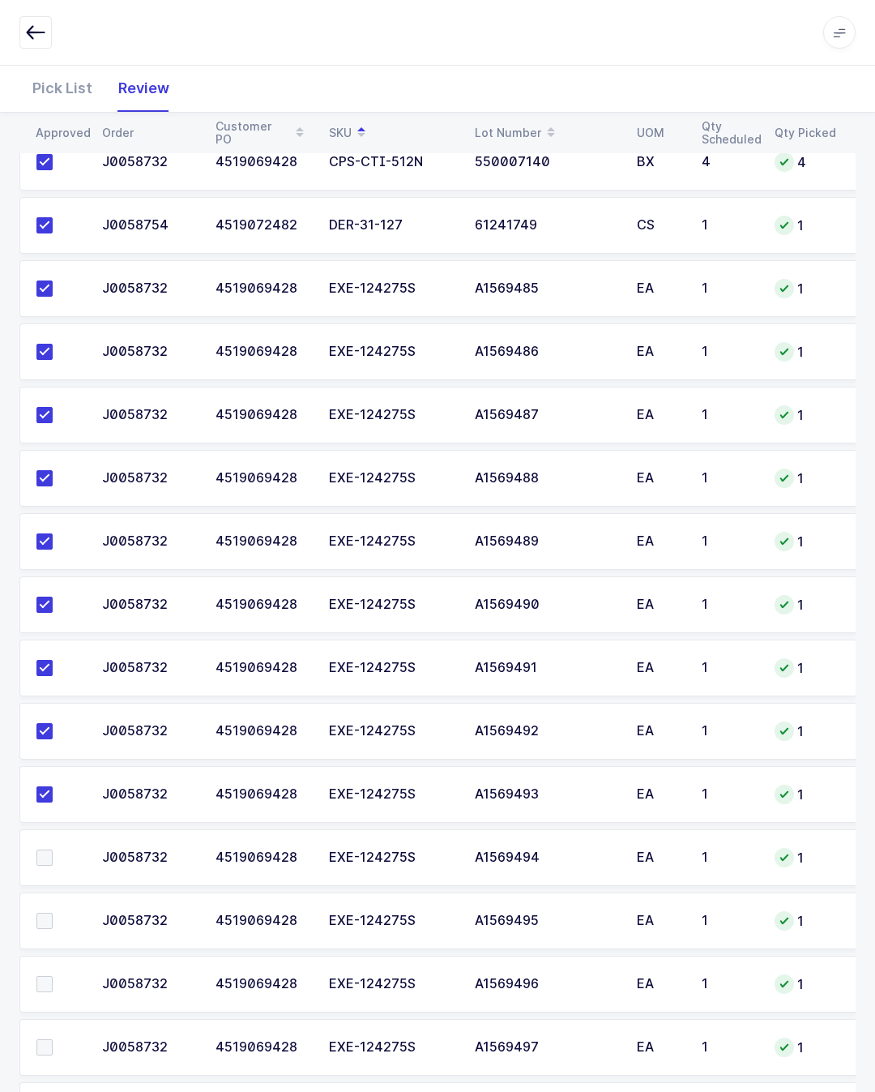
click at [53, 849] on input "checkbox" at bounding box center [53, 849] width 0 height 0
click at [40, 919] on span at bounding box center [44, 921] width 16 height 16
click at [53, 913] on input "checkbox" at bounding box center [53, 913] width 0 height 0
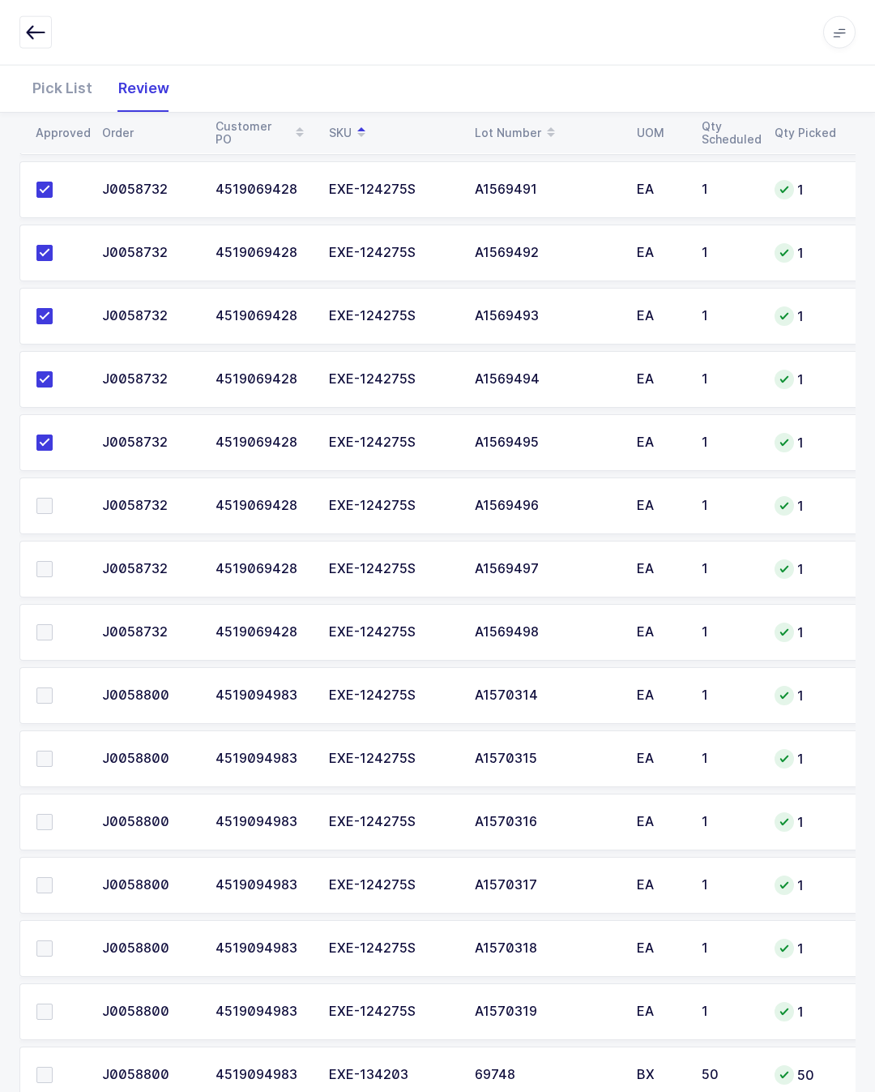
scroll to position [1111, 0]
click at [43, 497] on span at bounding box center [44, 505] width 16 height 16
click at [53, 497] on input "checkbox" at bounding box center [53, 497] width 0 height 0
click at [50, 566] on span at bounding box center [44, 568] width 16 height 16
click at [53, 560] on input "checkbox" at bounding box center [53, 560] width 0 height 0
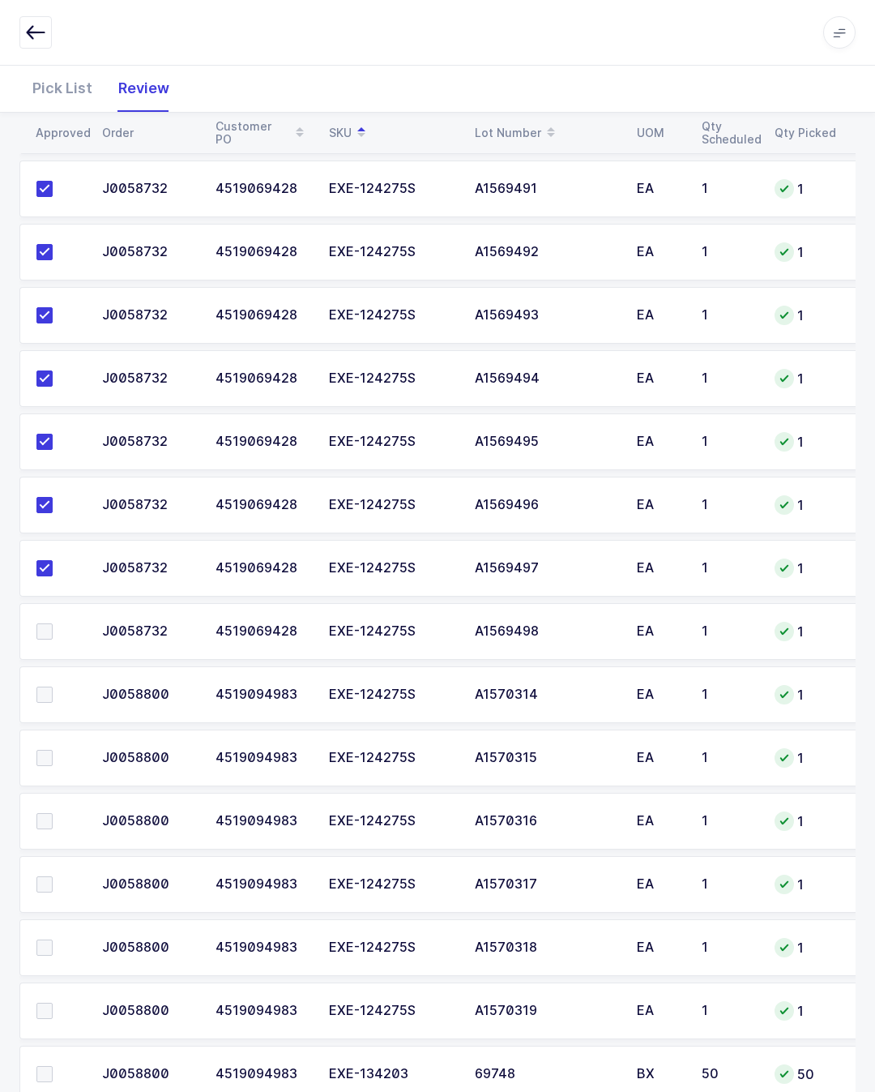
click at [41, 623] on span at bounding box center [44, 631] width 16 height 16
click at [53, 623] on input "checkbox" at bounding box center [53, 623] width 0 height 0
click at [40, 688] on span at bounding box center [44, 694] width 16 height 16
click at [53, 686] on input "checkbox" at bounding box center [53, 686] width 0 height 0
click at [38, 754] on span at bounding box center [44, 758] width 16 height 16
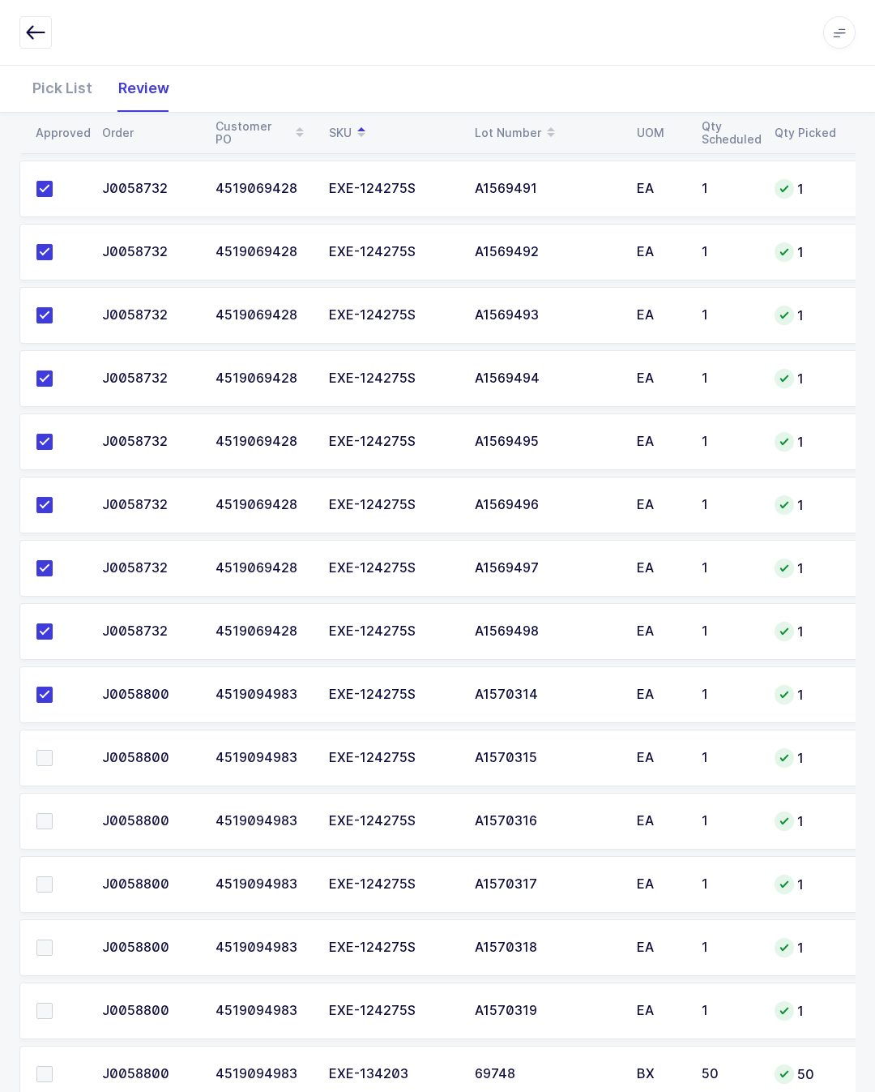
click at [53, 750] on input "checkbox" at bounding box center [53, 750] width 0 height 0
click at [42, 815] on span at bounding box center [44, 821] width 16 height 16
click at [53, 813] on input "checkbox" at bounding box center [53, 813] width 0 height 0
click at [46, 890] on span at bounding box center [44, 884] width 16 height 16
click at [53, 876] on input "checkbox" at bounding box center [53, 876] width 0 height 0
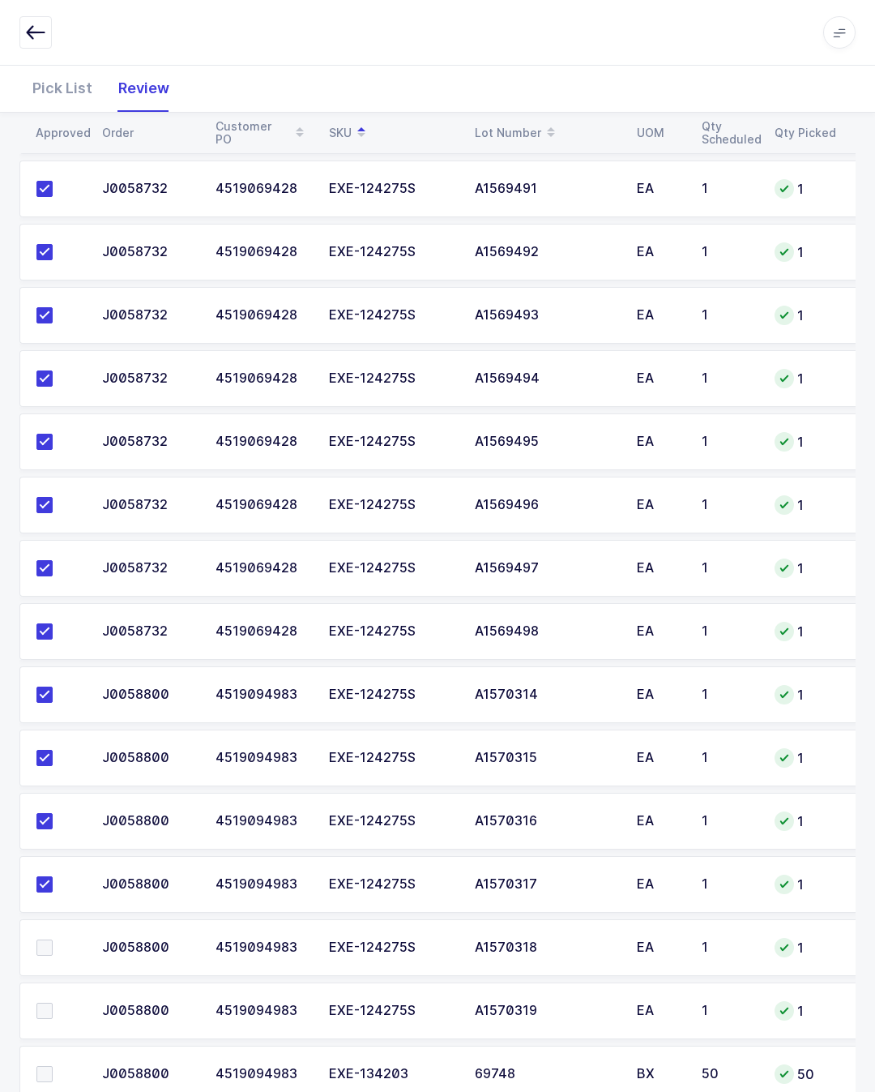
click at [39, 945] on span at bounding box center [44, 947] width 16 height 16
click at [53, 939] on input "checkbox" at bounding box center [53, 939] width 0 height 0
click at [49, 1003] on span at bounding box center [44, 1010] width 16 height 16
click at [53, 1002] on input "checkbox" at bounding box center [53, 1002] width 0 height 0
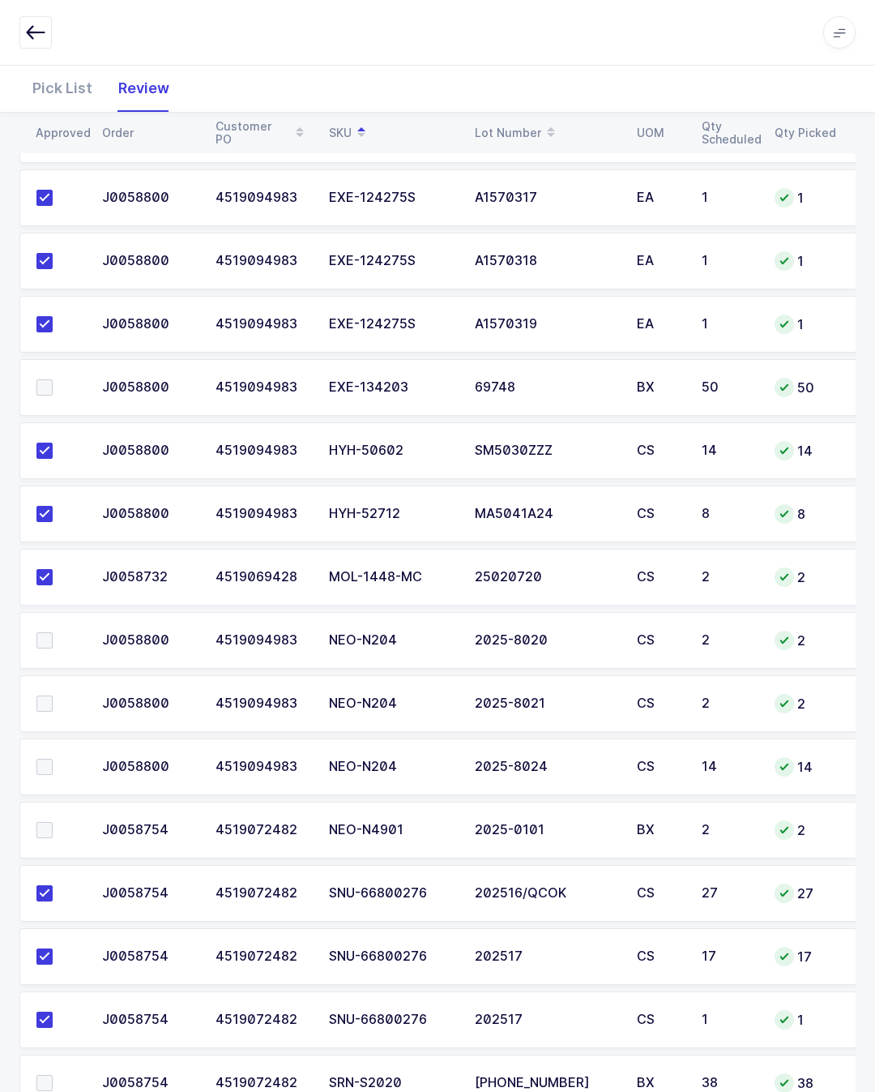
scroll to position [1793, 0]
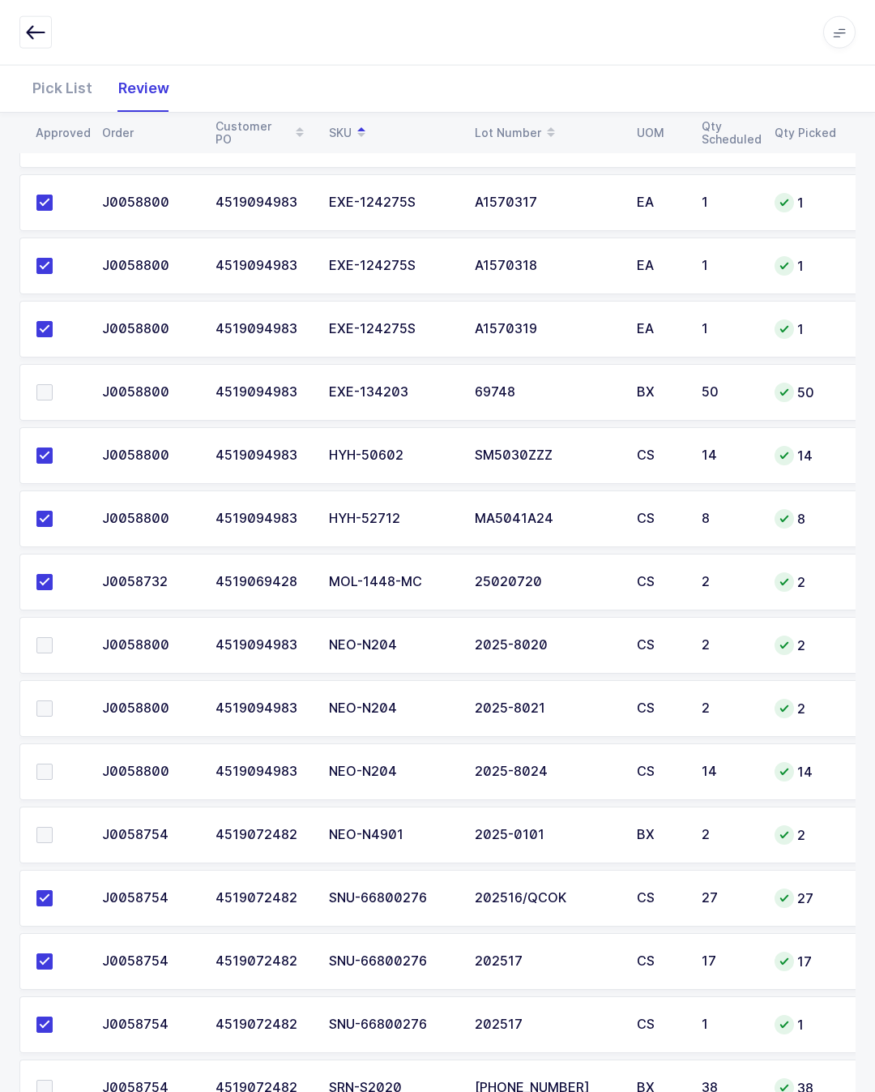
click at [54, 835] on label at bounding box center [59, 835] width 46 height 16
click at [53, 827] on input "checkbox" at bounding box center [53, 827] width 0 height 0
click at [51, 702] on span at bounding box center [44, 708] width 16 height 16
click at [53, 700] on input "checkbox" at bounding box center [53, 700] width 0 height 0
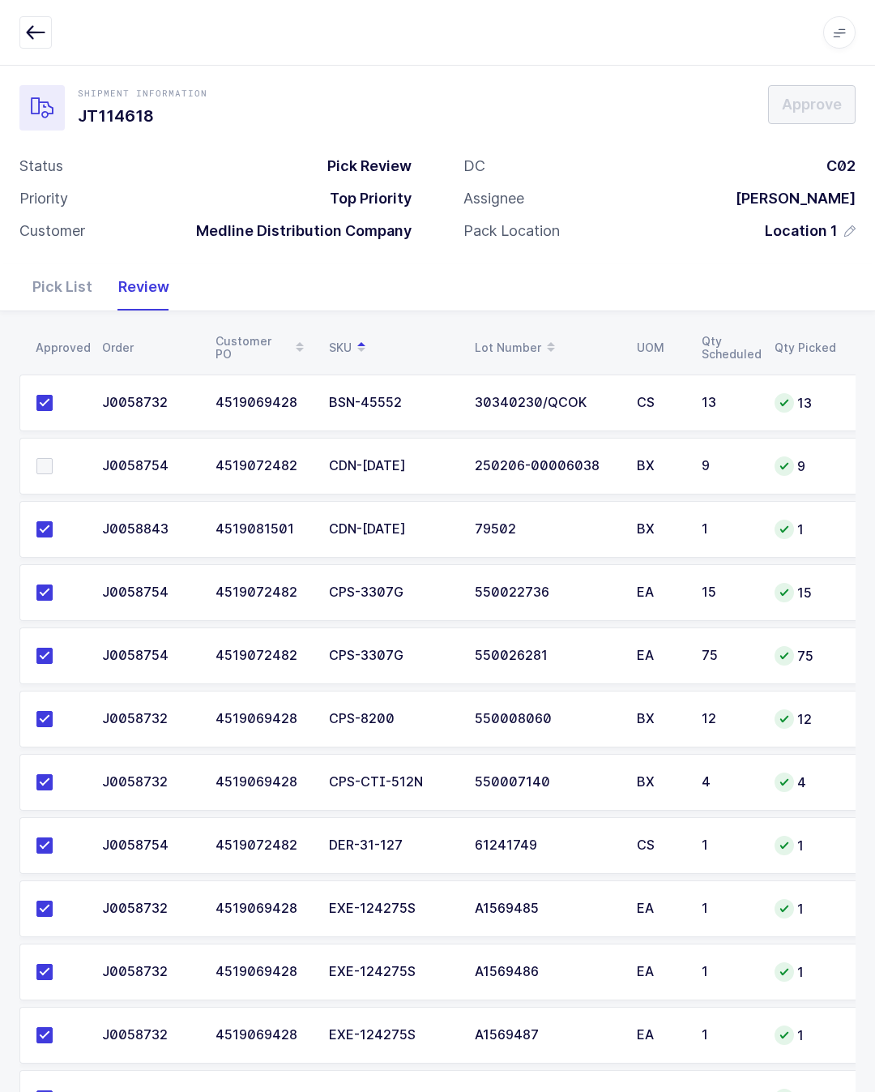
scroll to position [11, 0]
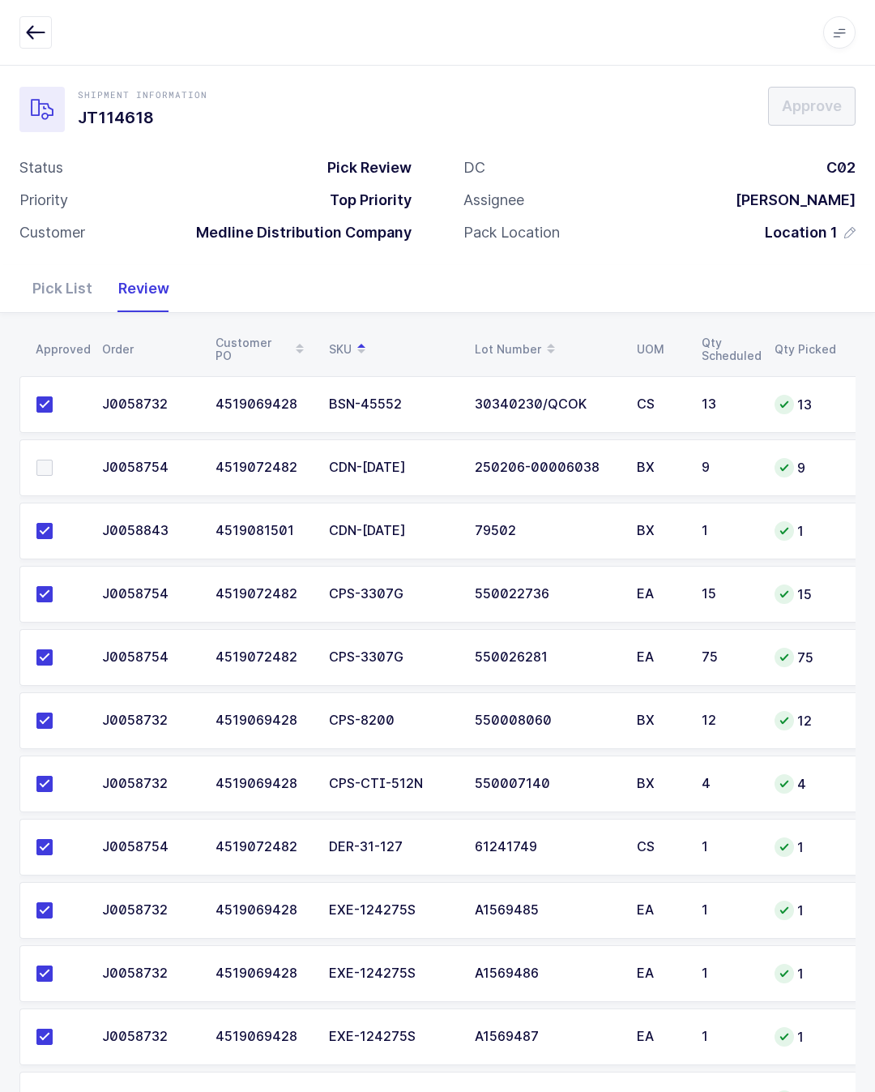
click at [41, 447] on td at bounding box center [55, 467] width 73 height 57
click at [49, 461] on span at bounding box center [44, 468] width 16 height 16
click at [53, 460] on input "checkbox" at bounding box center [53, 460] width 0 height 0
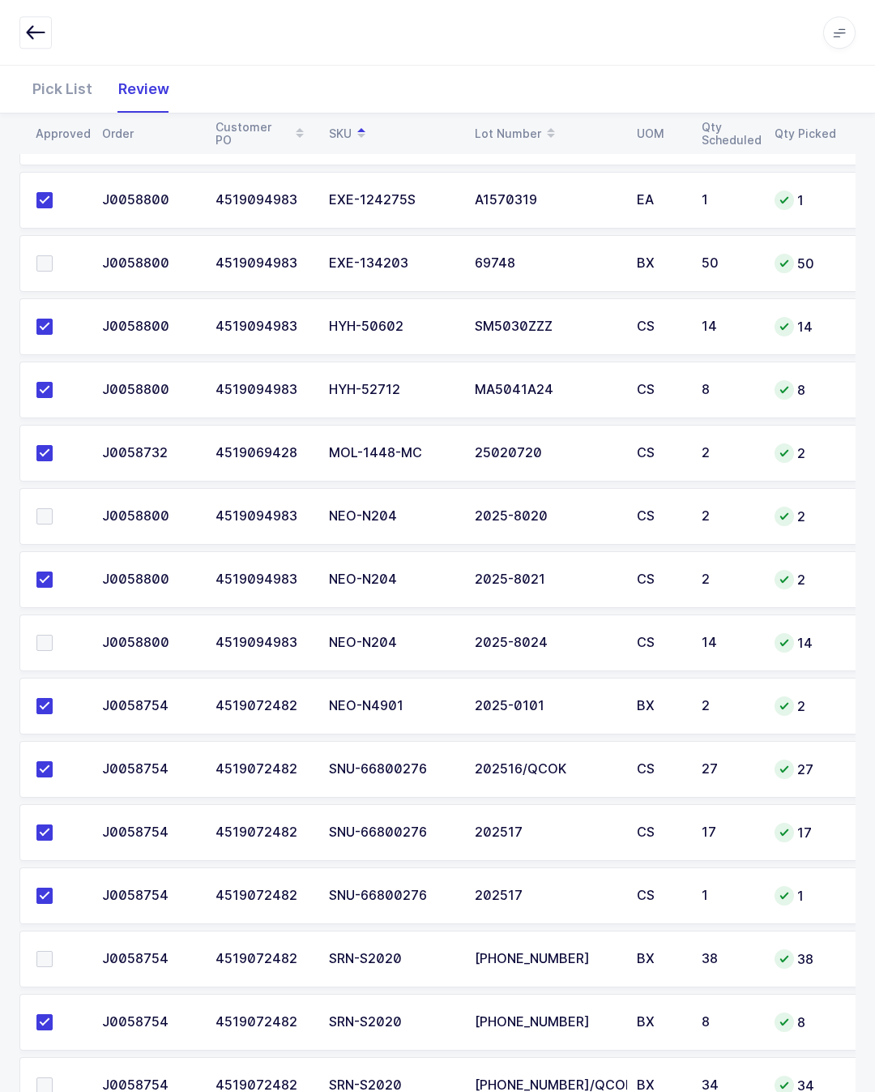
scroll to position [1945, 0]
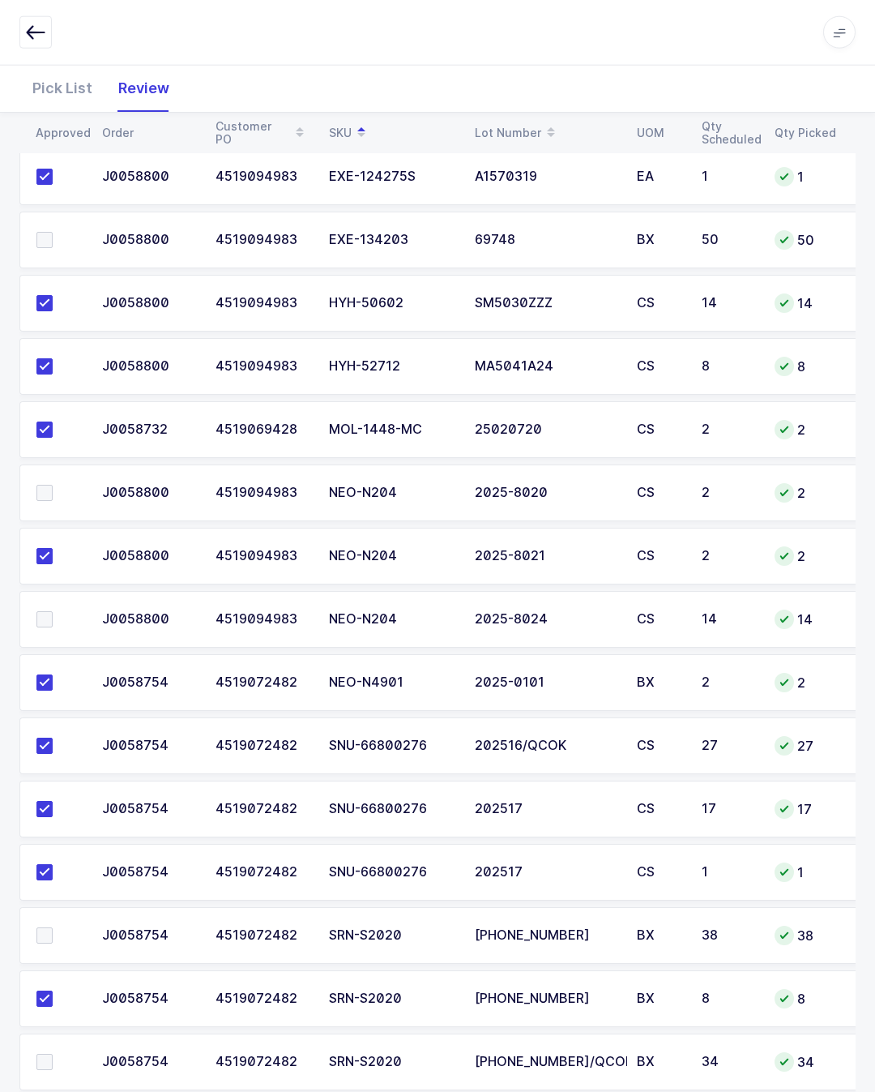
click at [52, 930] on span at bounding box center [44, 935] width 16 height 16
click at [53, 927] on input "checkbox" at bounding box center [53, 927] width 0 height 0
click at [51, 1054] on span at bounding box center [44, 1062] width 16 height 16
click at [53, 1054] on input "checkbox" at bounding box center [53, 1054] width 0 height 0
click at [51, 598] on td at bounding box center [55, 619] width 73 height 57
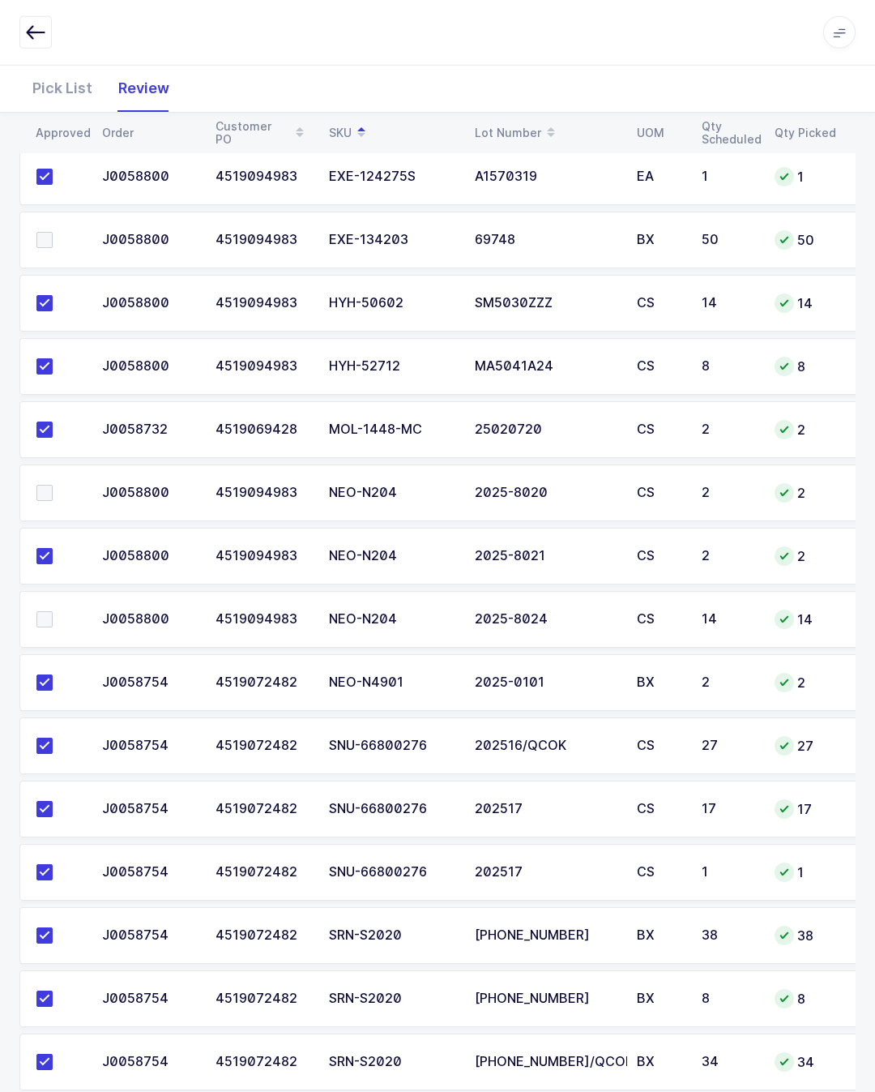
click at [43, 615] on span at bounding box center [44, 619] width 16 height 16
click at [53, 611] on input "checkbox" at bounding box center [53, 611] width 0 height 0
click at [37, 490] on span at bounding box center [44, 493] width 16 height 16
click at [53, 485] on input "checkbox" at bounding box center [53, 485] width 0 height 0
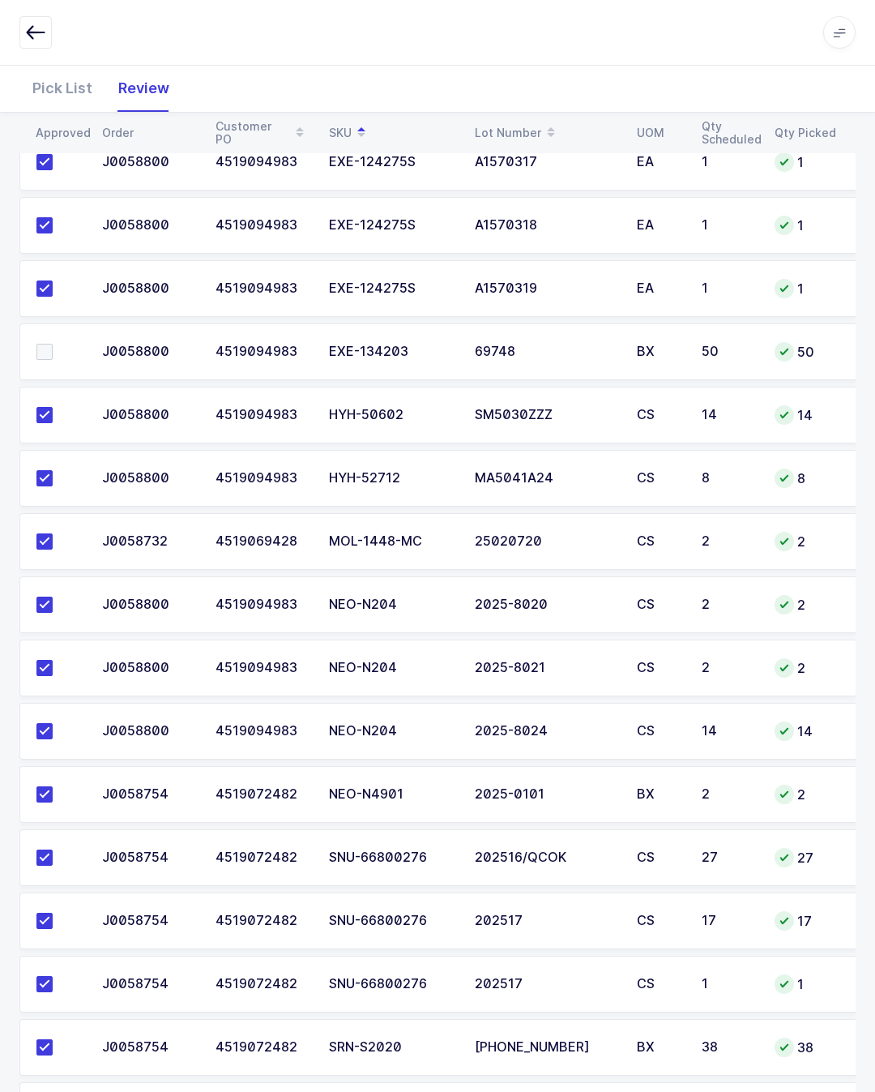
scroll to position [1832, 0]
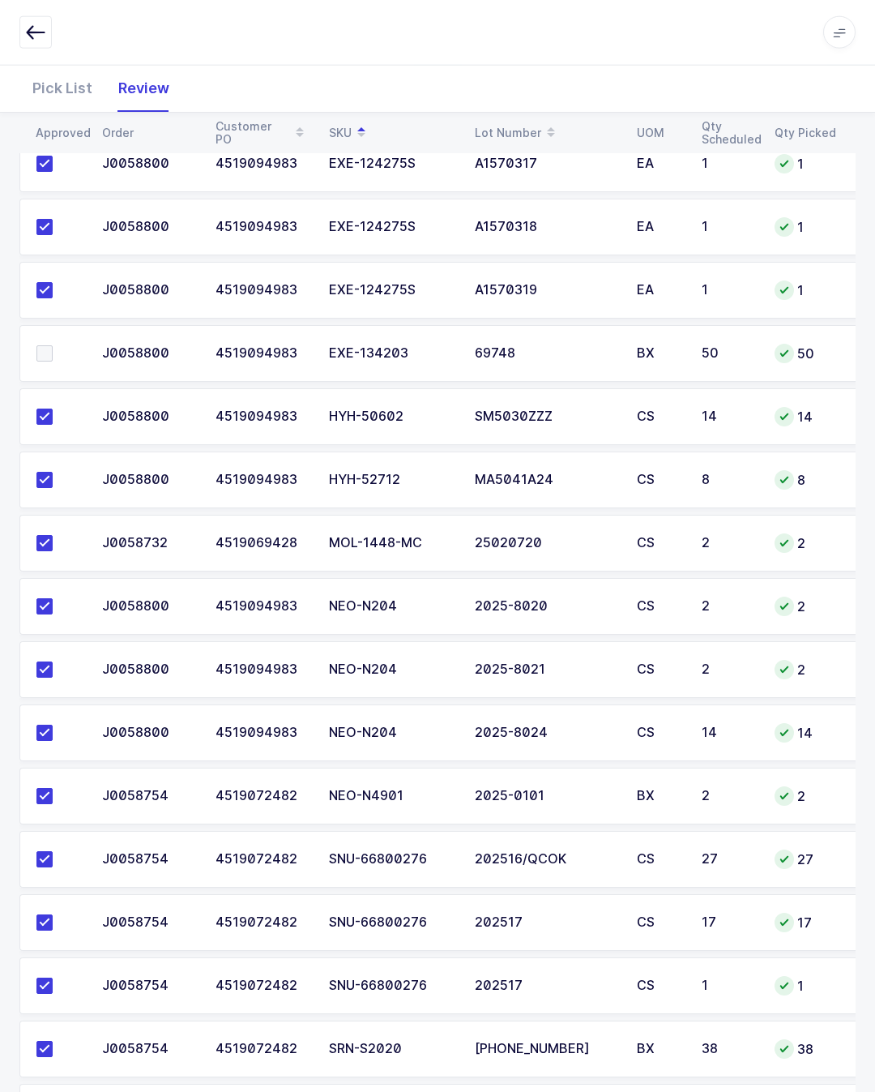
click at [49, 347] on span at bounding box center [44, 353] width 16 height 16
click at [53, 345] on input "checkbox" at bounding box center [53, 345] width 0 height 0
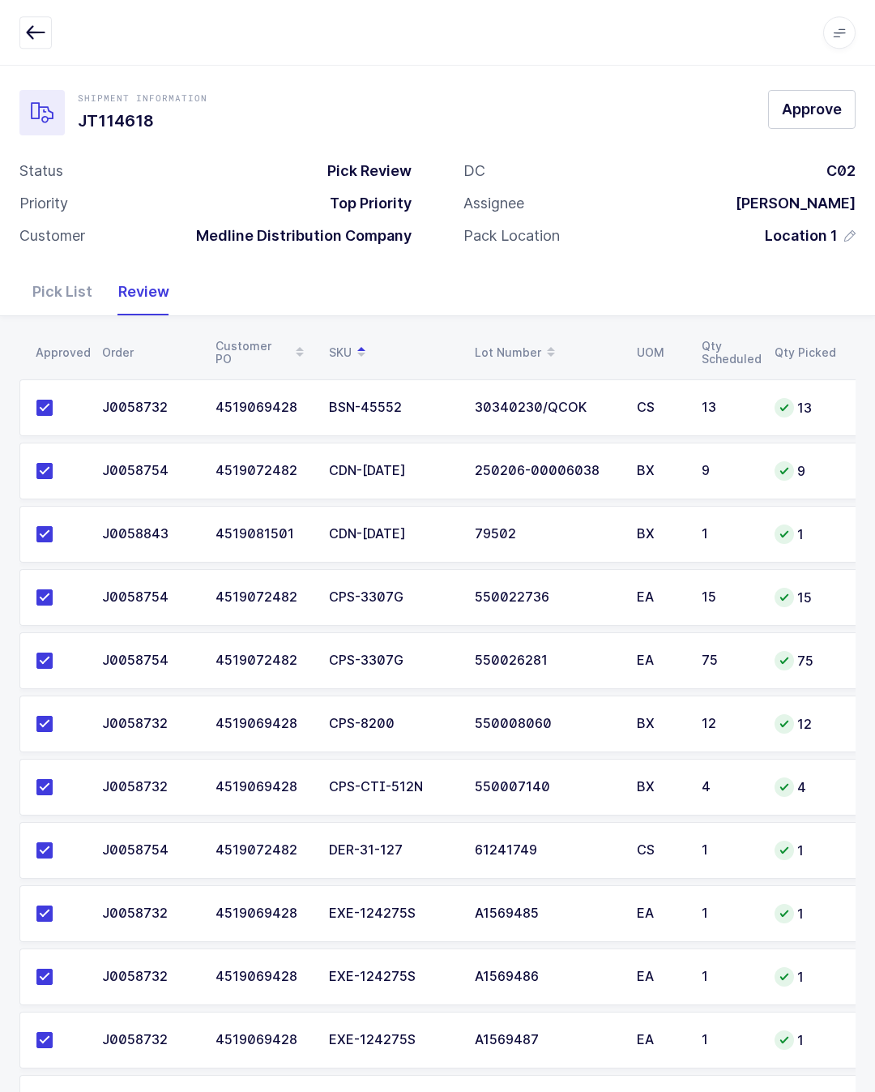
scroll to position [0, 0]
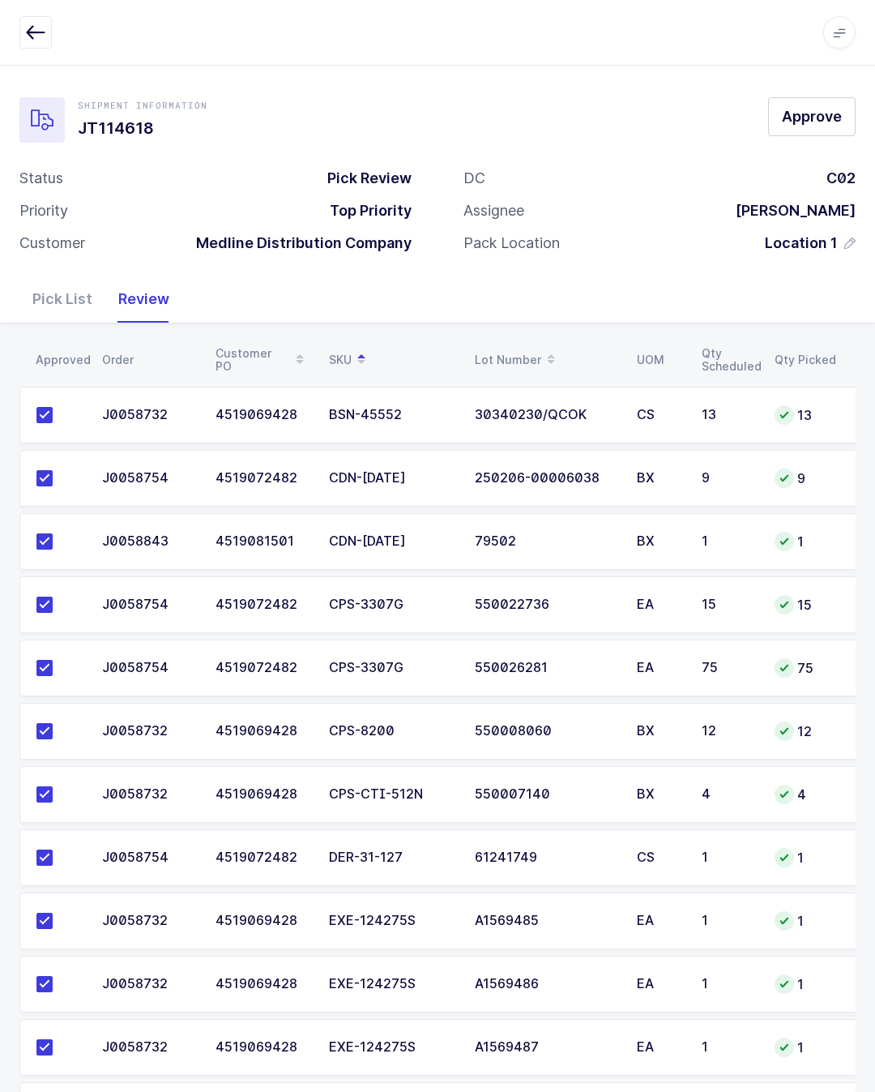
click at [823, 101] on button "Approve" at bounding box center [812, 116] width 88 height 39
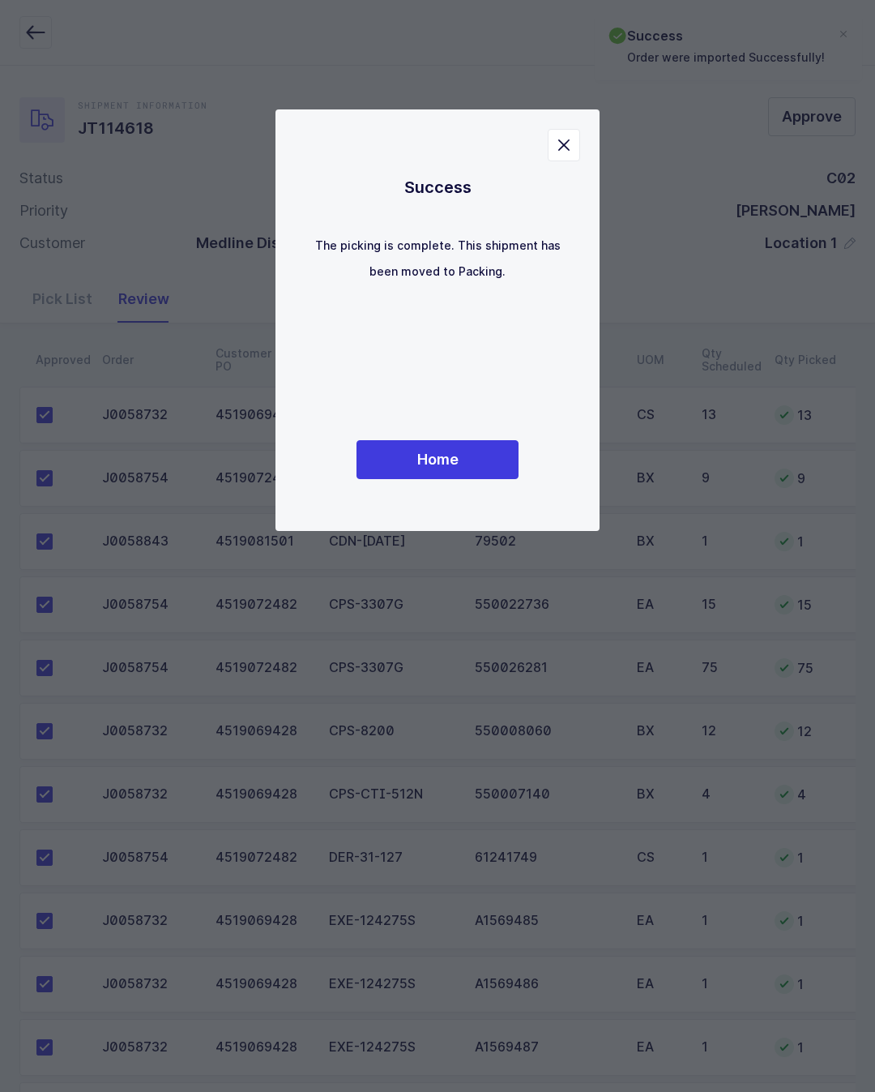
click at [460, 469] on button "Home" at bounding box center [438, 459] width 162 height 39
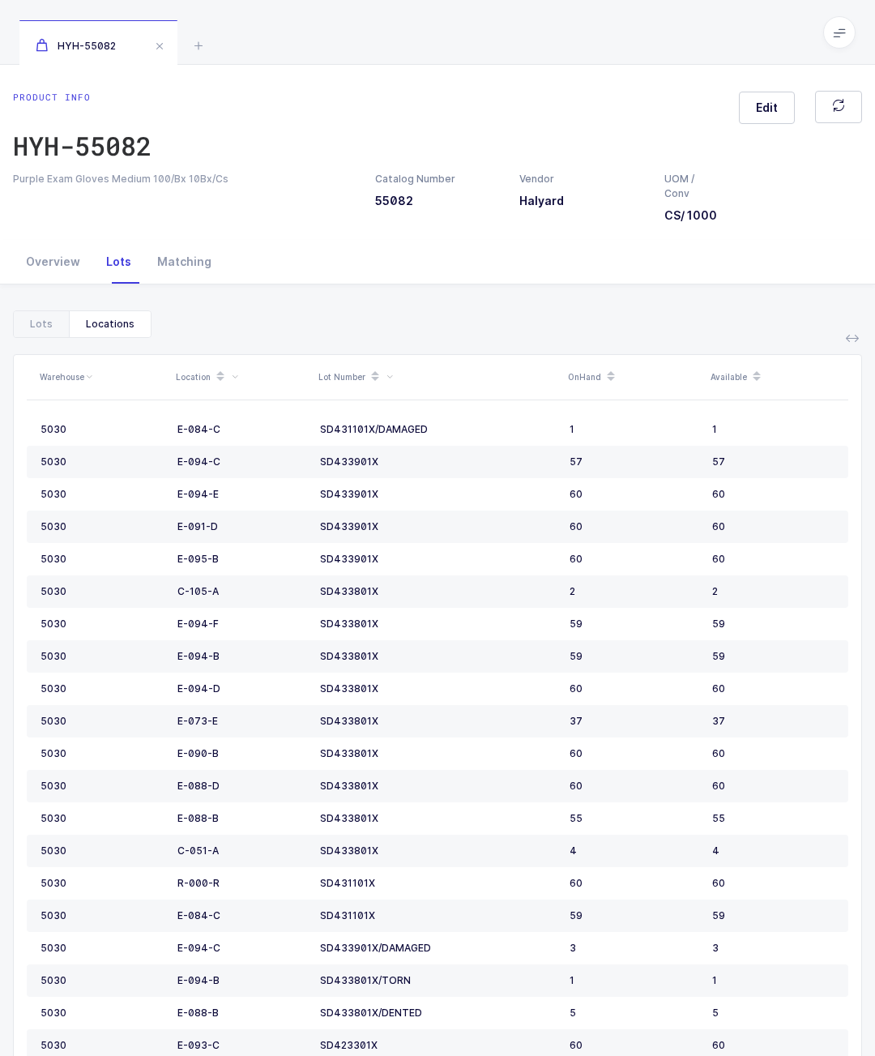
scroll to position [1224, 0]
